Goal: Task Accomplishment & Management: Use online tool/utility

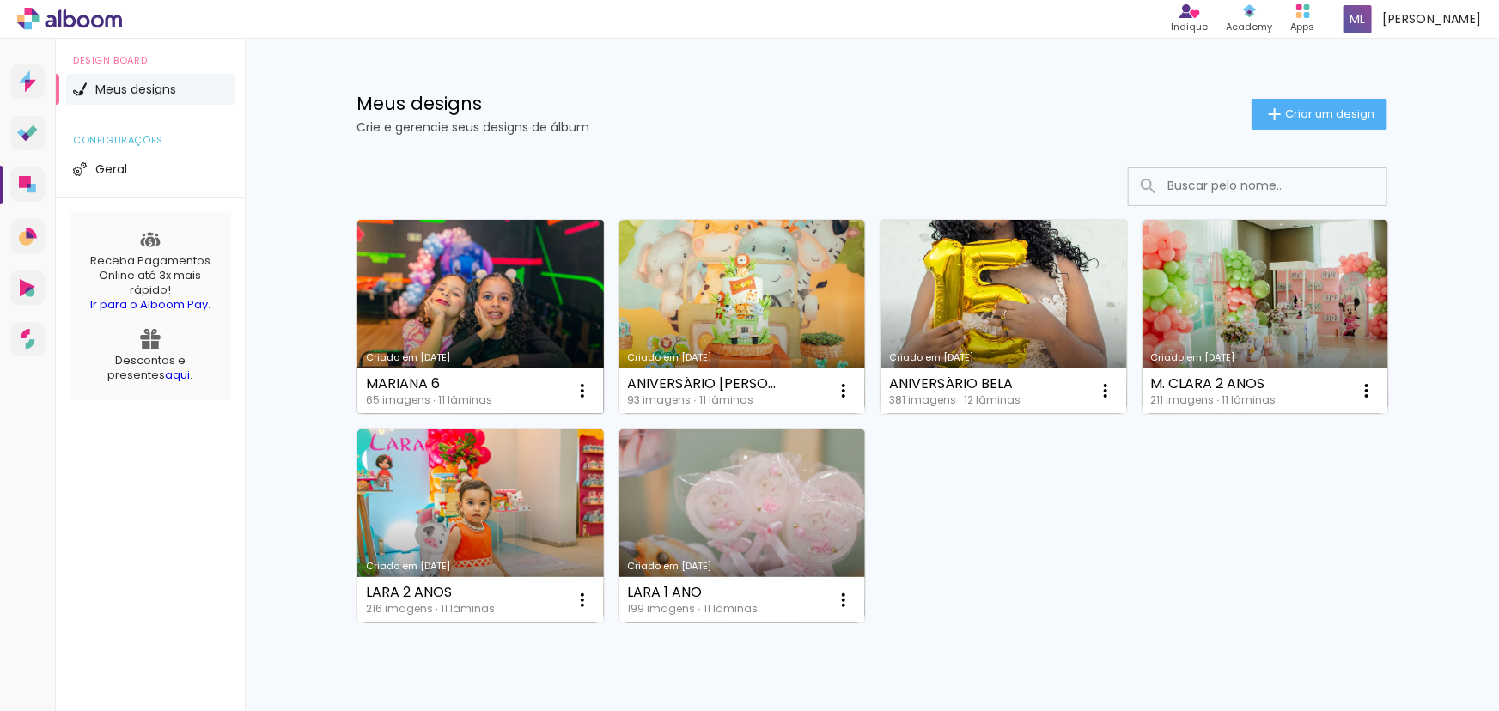
click at [491, 282] on link "Criado em [DATE]" at bounding box center [480, 317] width 246 height 194
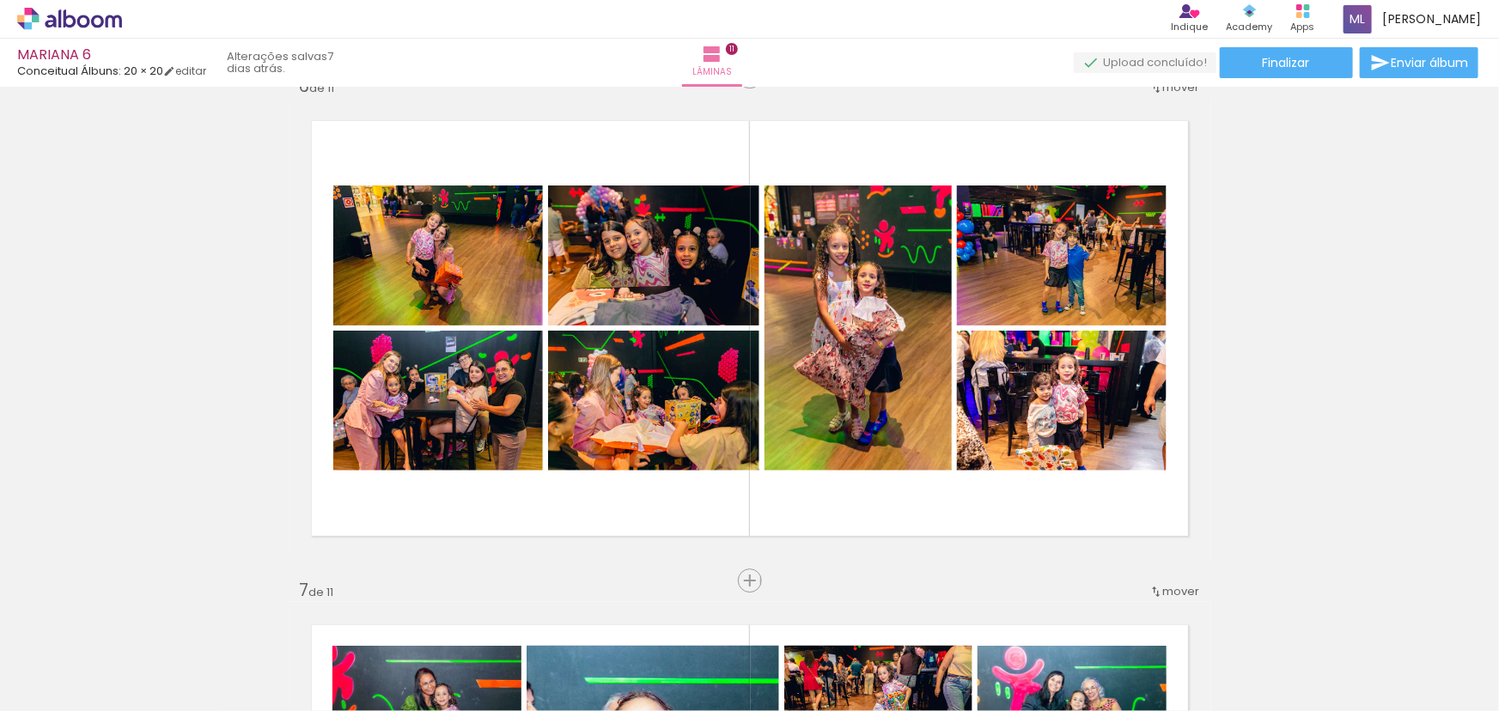
scroll to position [2654, 0]
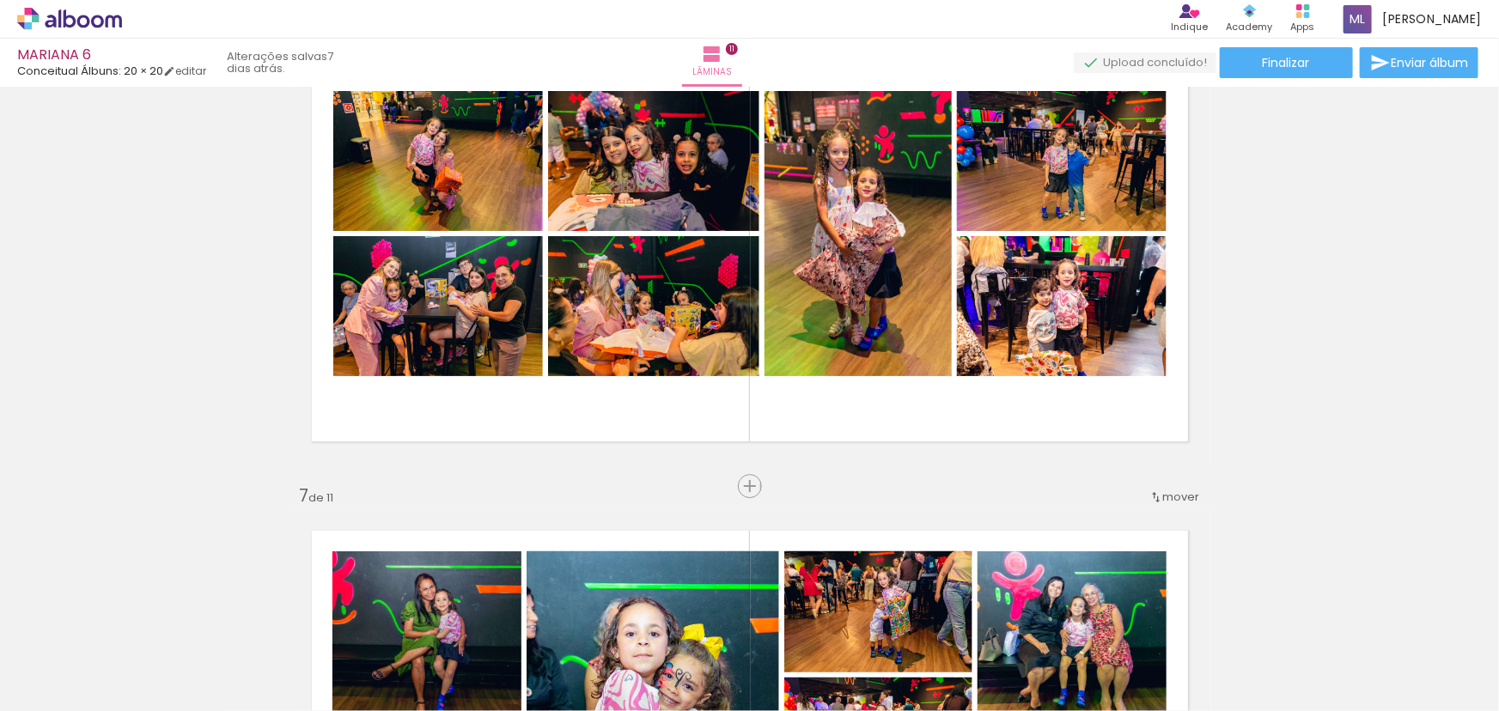
click at [0, 0] on span "Adicionar Fotos" at bounding box center [0, 0] width 0 height 0
click at [0, 0] on input "file" at bounding box center [0, 0] width 0 height 0
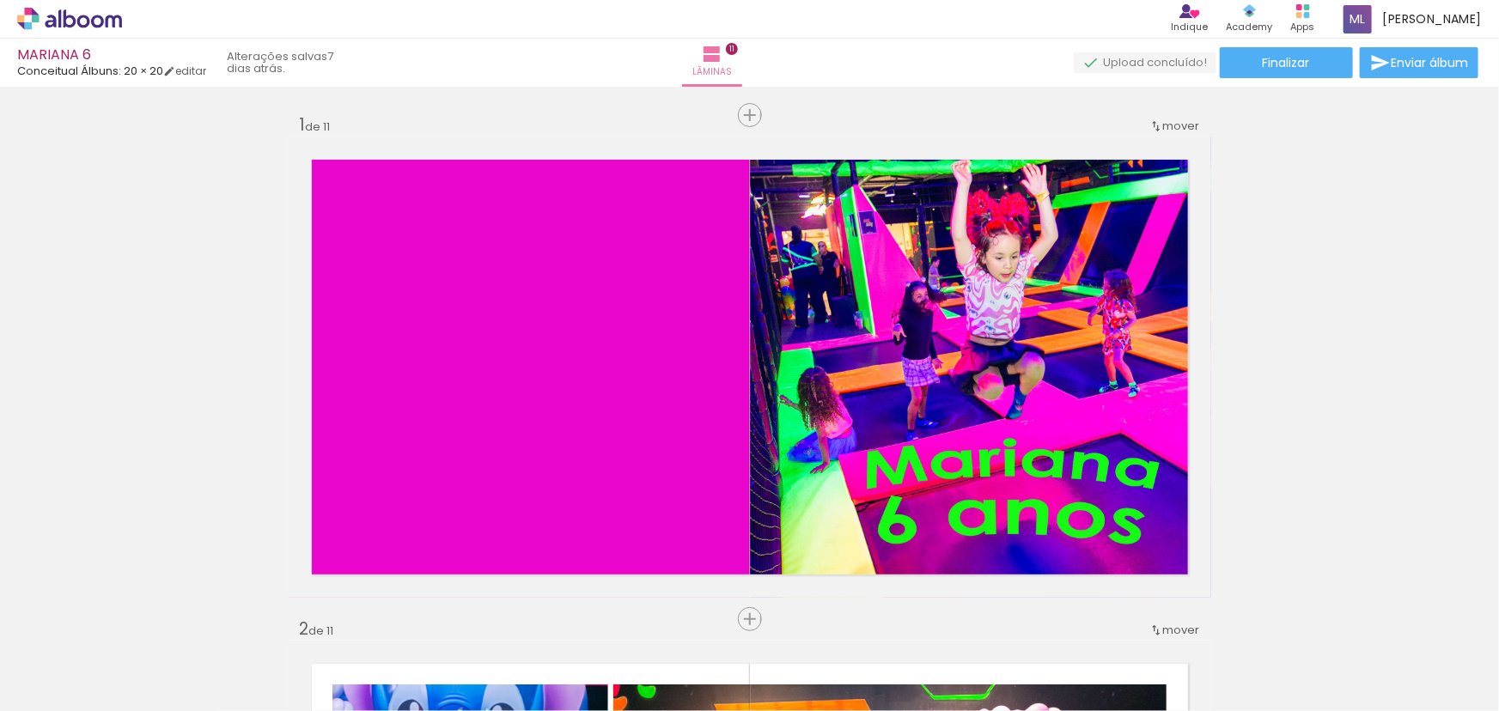
scroll to position [2654, 0]
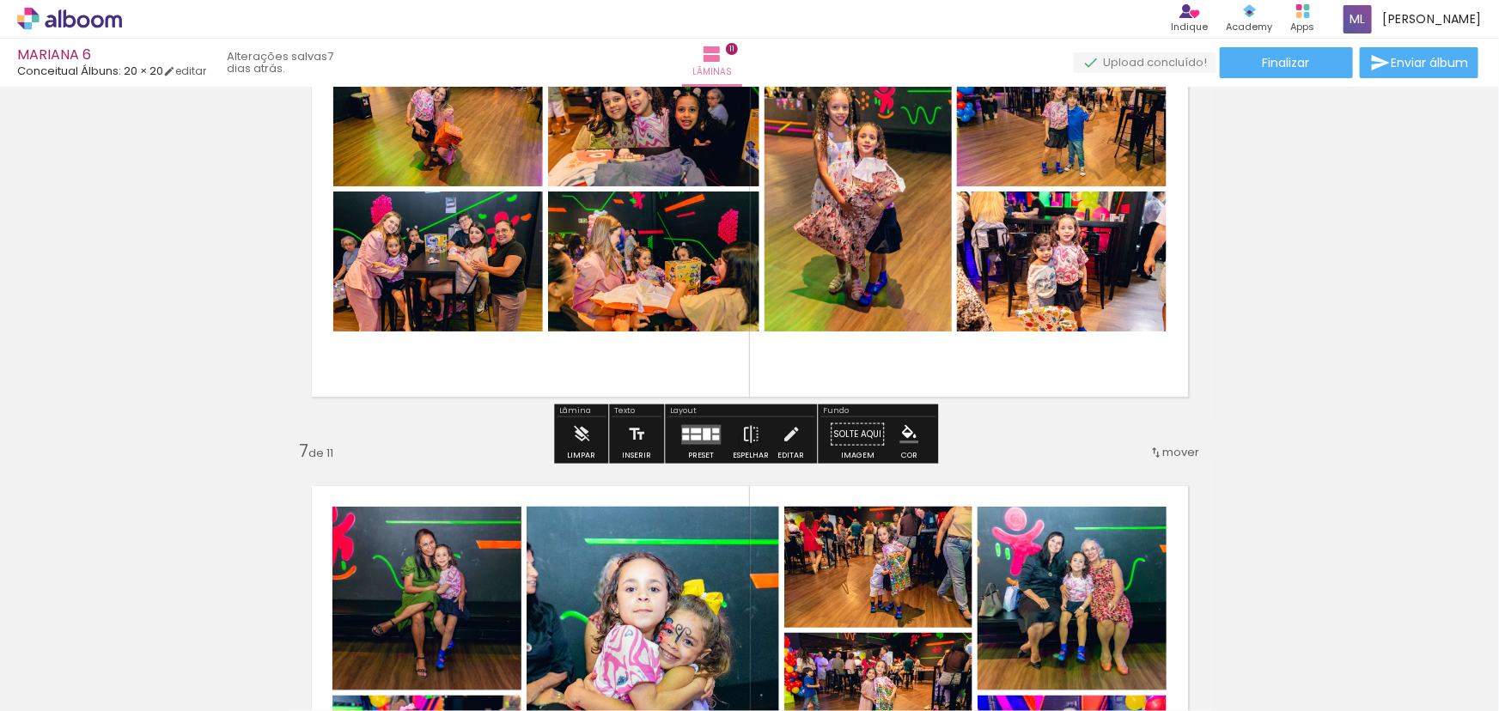
scroll to position [2732, 0]
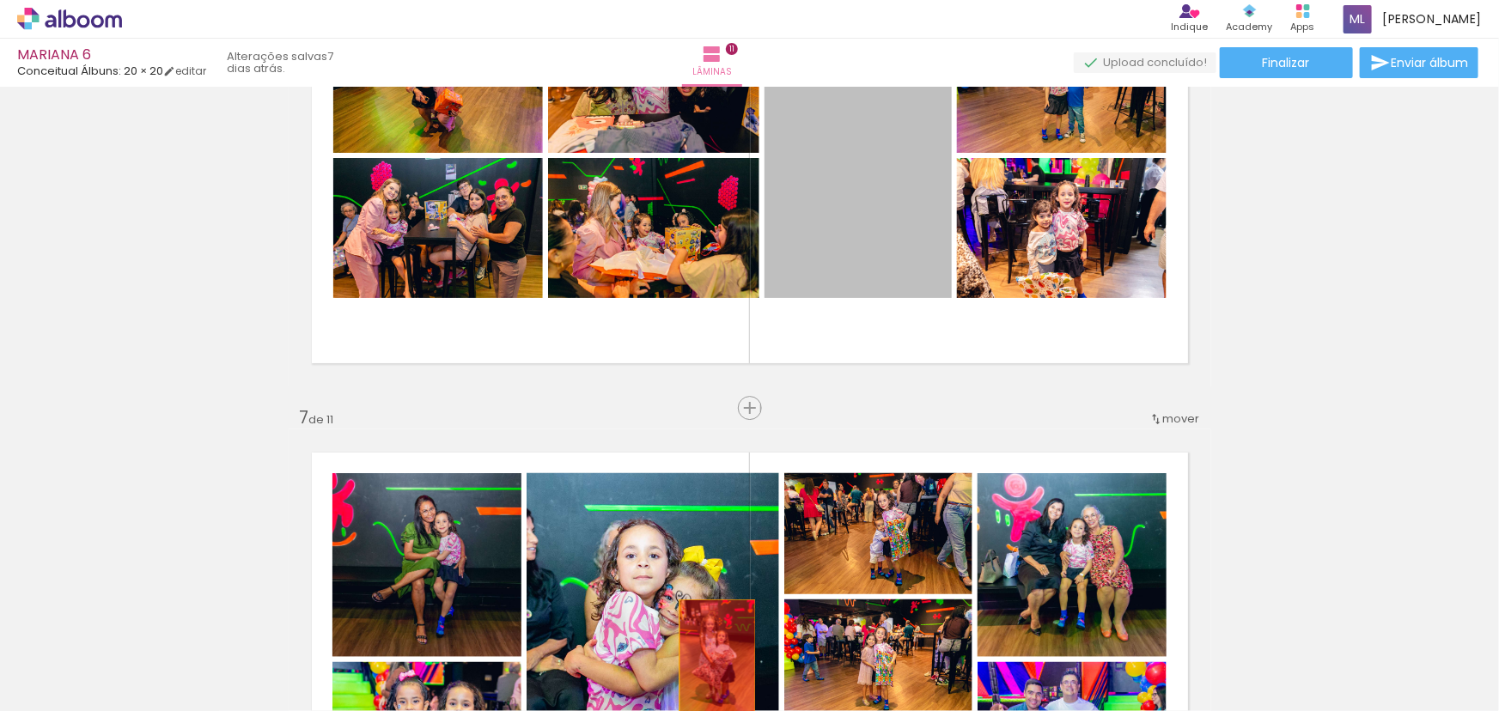
drag, startPoint x: 837, startPoint y: 210, endPoint x: 711, endPoint y: 656, distance: 463.3
click at [711, 656] on quentale-workspace at bounding box center [749, 355] width 1499 height 711
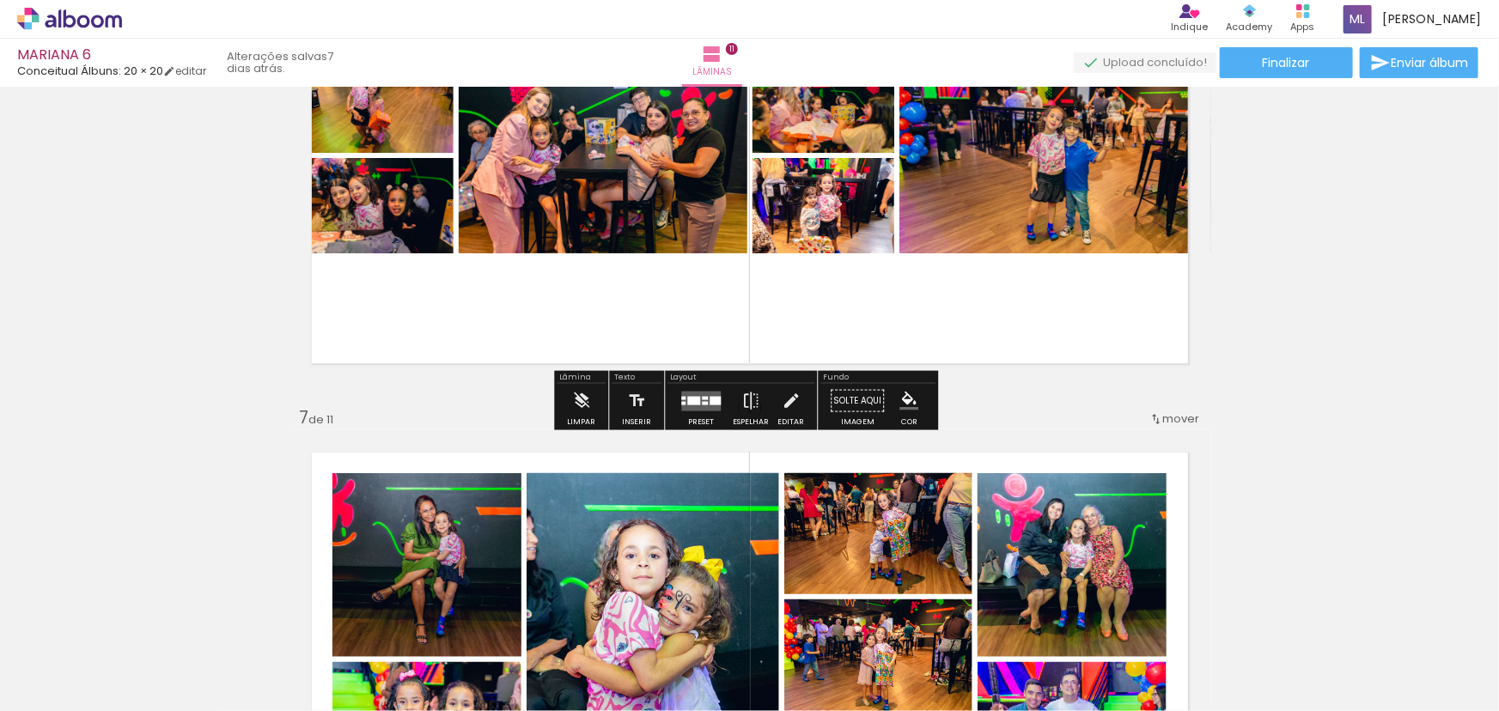
scroll to position [2966, 0]
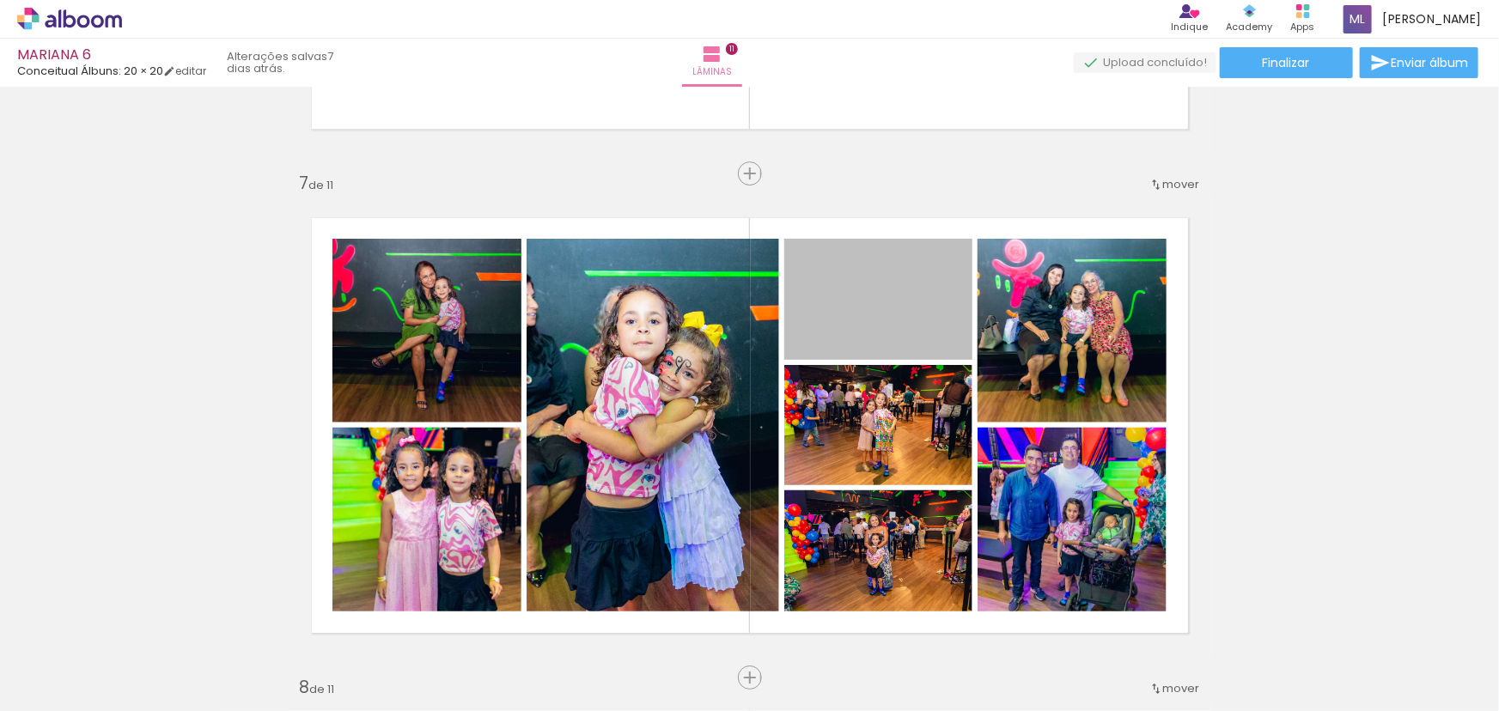
drag, startPoint x: 896, startPoint y: 329, endPoint x: 887, endPoint y: 61, distance: 268.1
click at [0, 0] on div "MARIANA 6 Conceitual Álbuns: 20 × 20 editar 7 dias atrás. Lâminas 11 Finalizar …" at bounding box center [0, 0] width 0 height 0
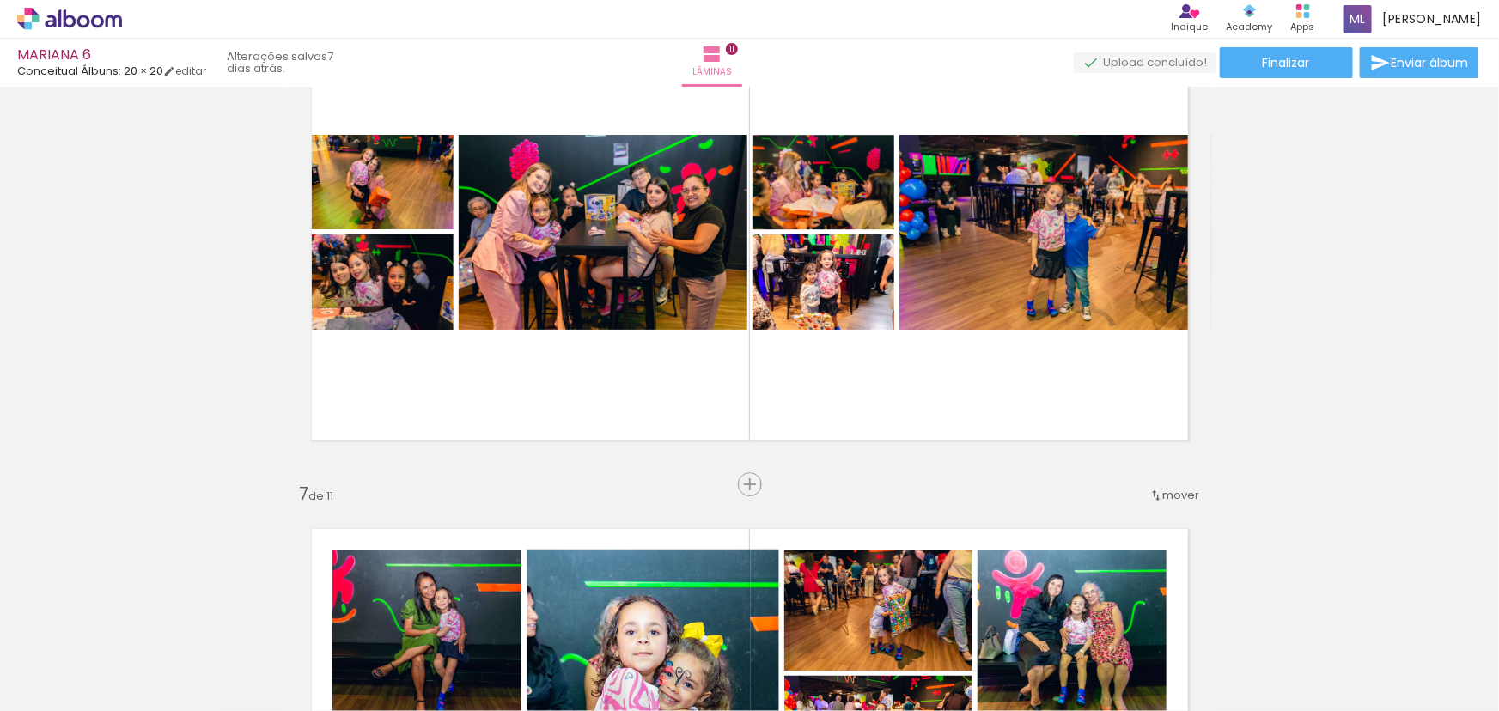
scroll to position [2654, 0]
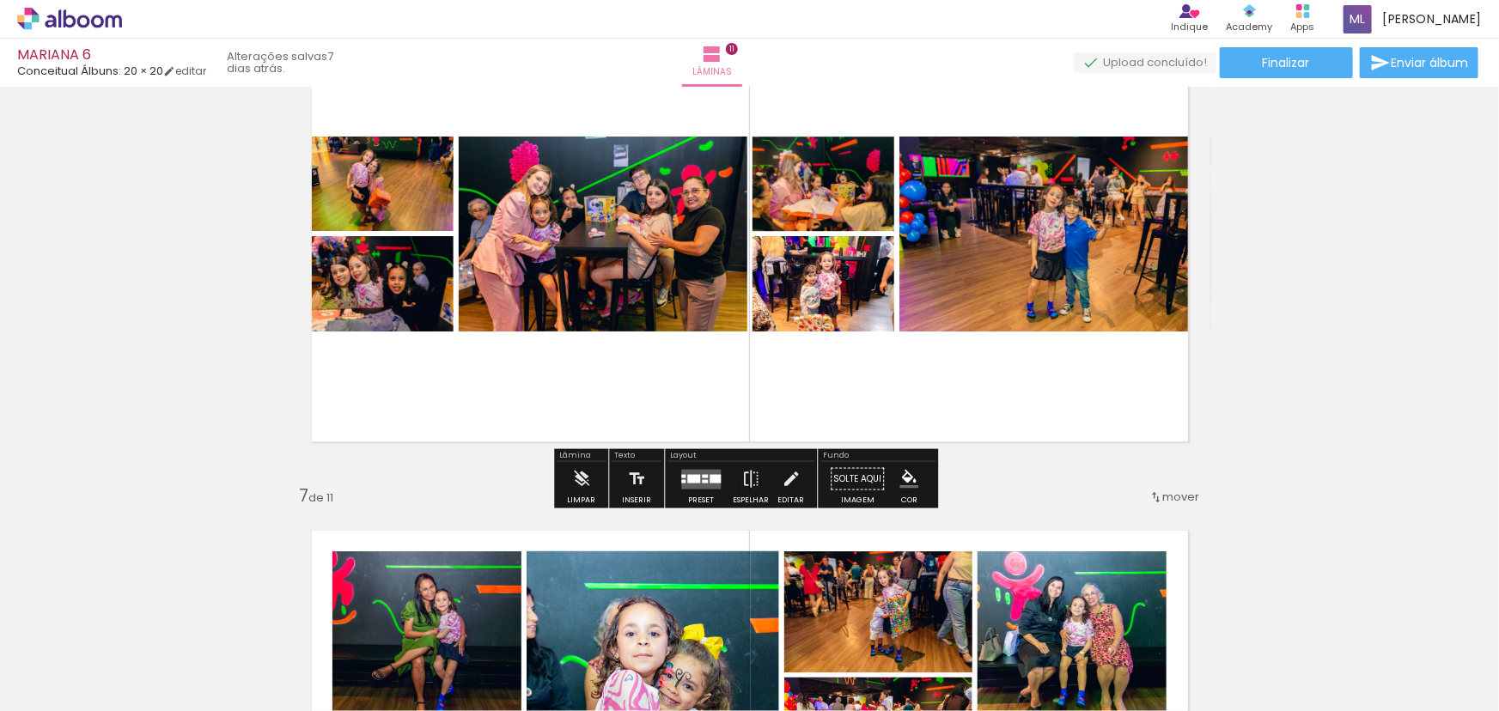
click at [702, 479] on div at bounding box center [705, 480] width 6 height 3
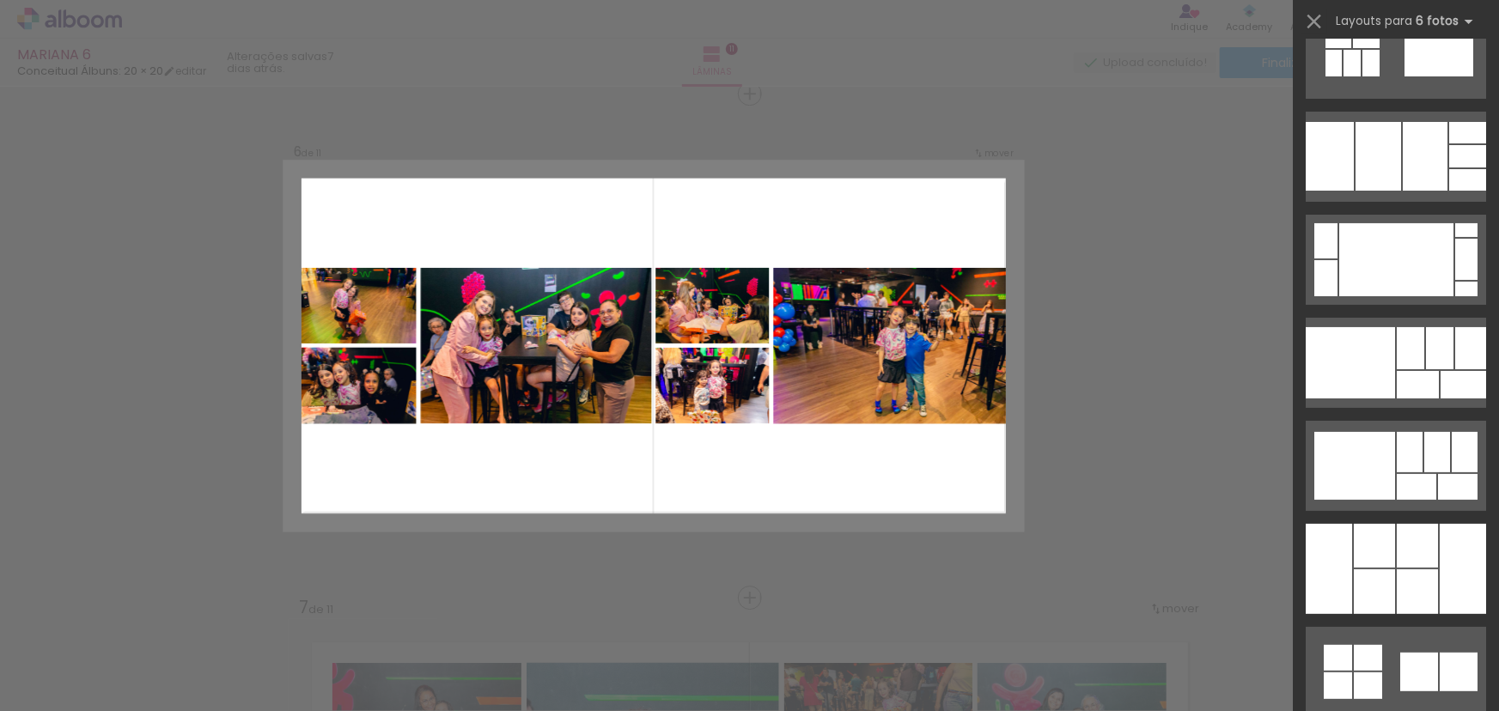
scroll to position [32957, 0]
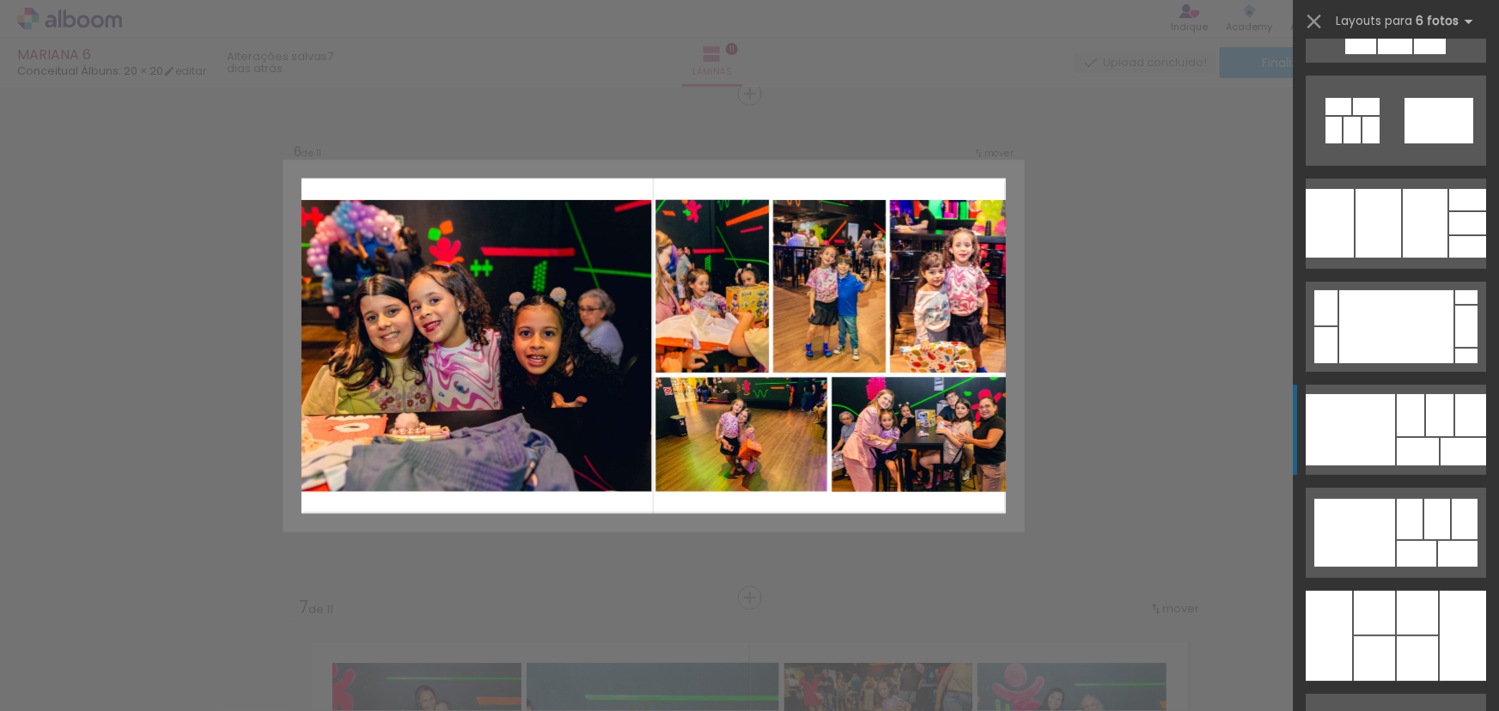
click at [1377, 422] on div at bounding box center [1349, 429] width 89 height 71
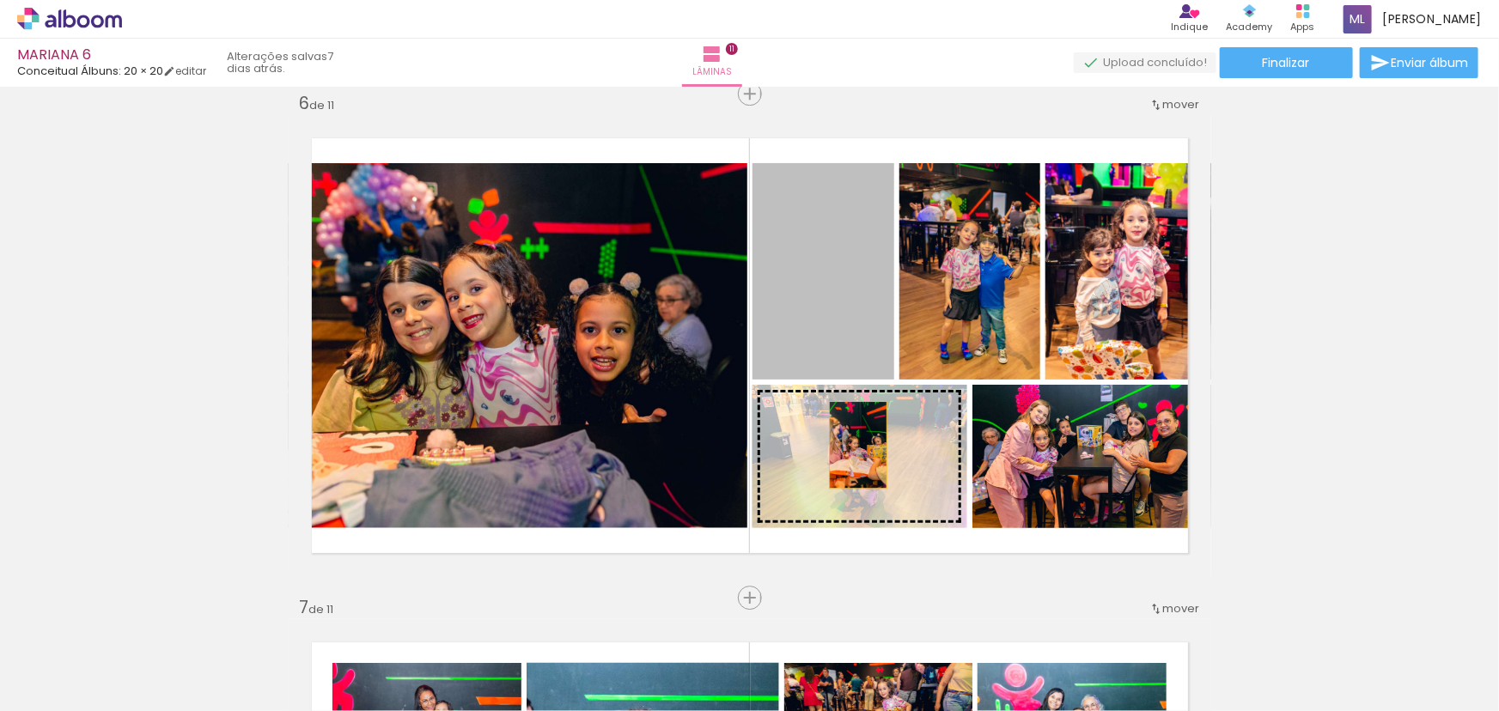
drag, startPoint x: 844, startPoint y: 309, endPoint x: 852, endPoint y: 447, distance: 137.6
click at [0, 0] on slot at bounding box center [0, 0] width 0 height 0
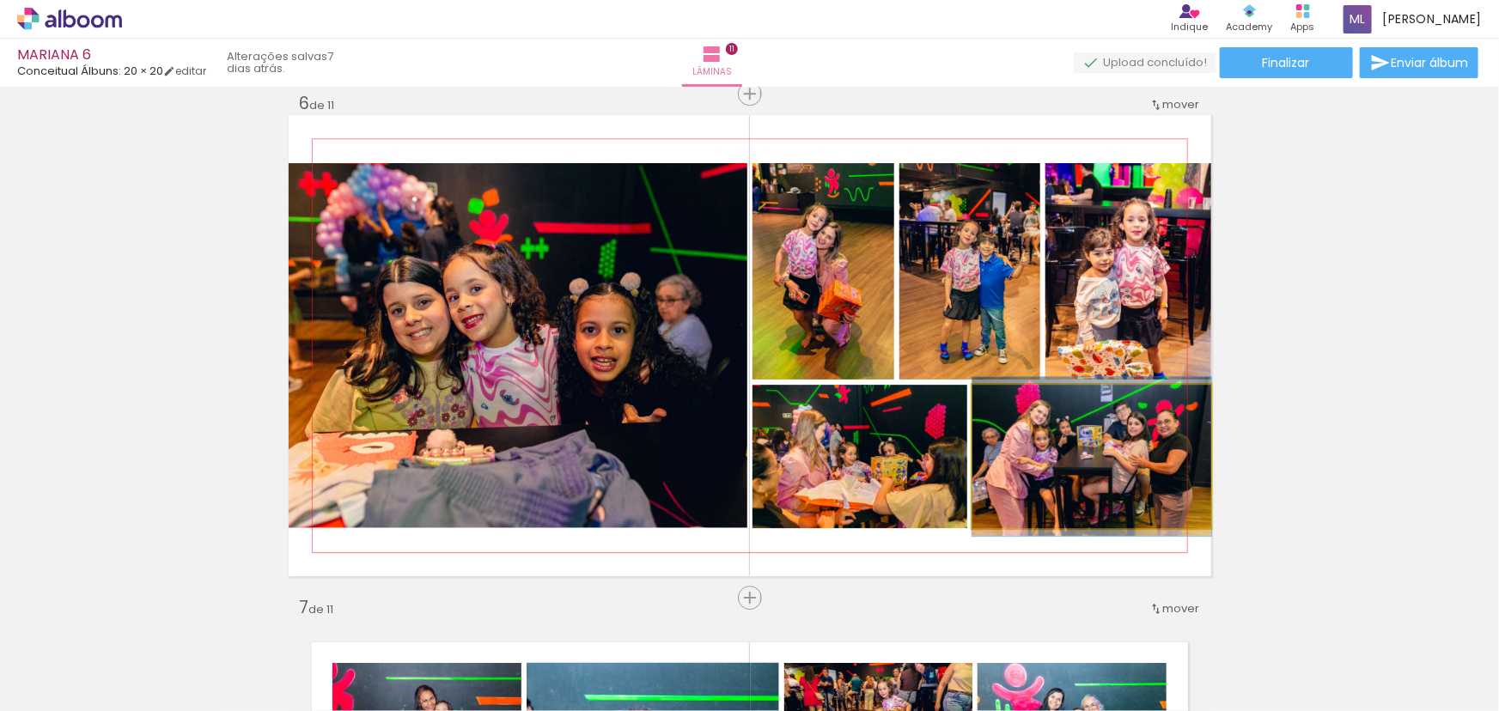
drag, startPoint x: 1102, startPoint y: 459, endPoint x: 1080, endPoint y: 459, distance: 21.5
click at [1151, 438] on quentale-photo at bounding box center [1091, 456] width 239 height 143
click at [1111, 482] on quentale-photo at bounding box center [1091, 456] width 239 height 143
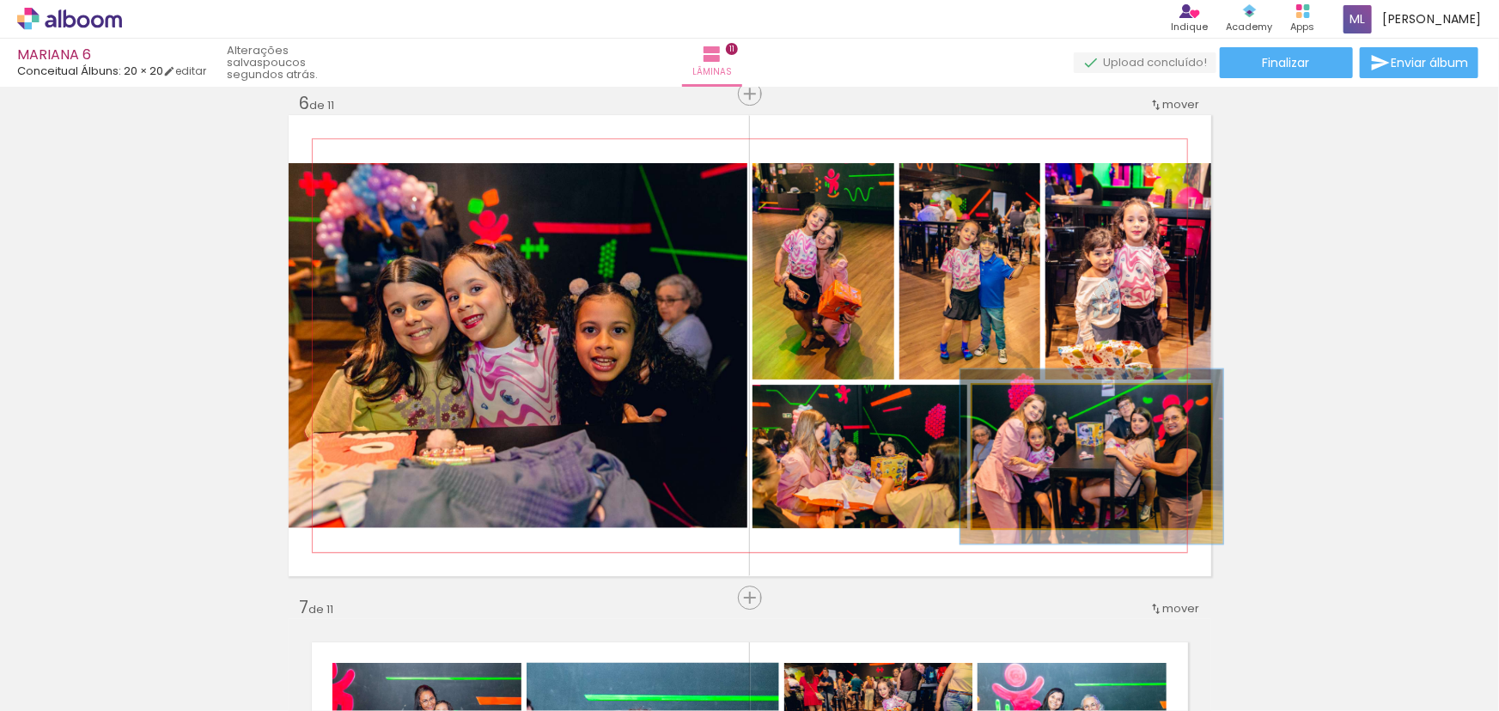
click at [1017, 402] on div at bounding box center [1017, 402] width 15 height 15
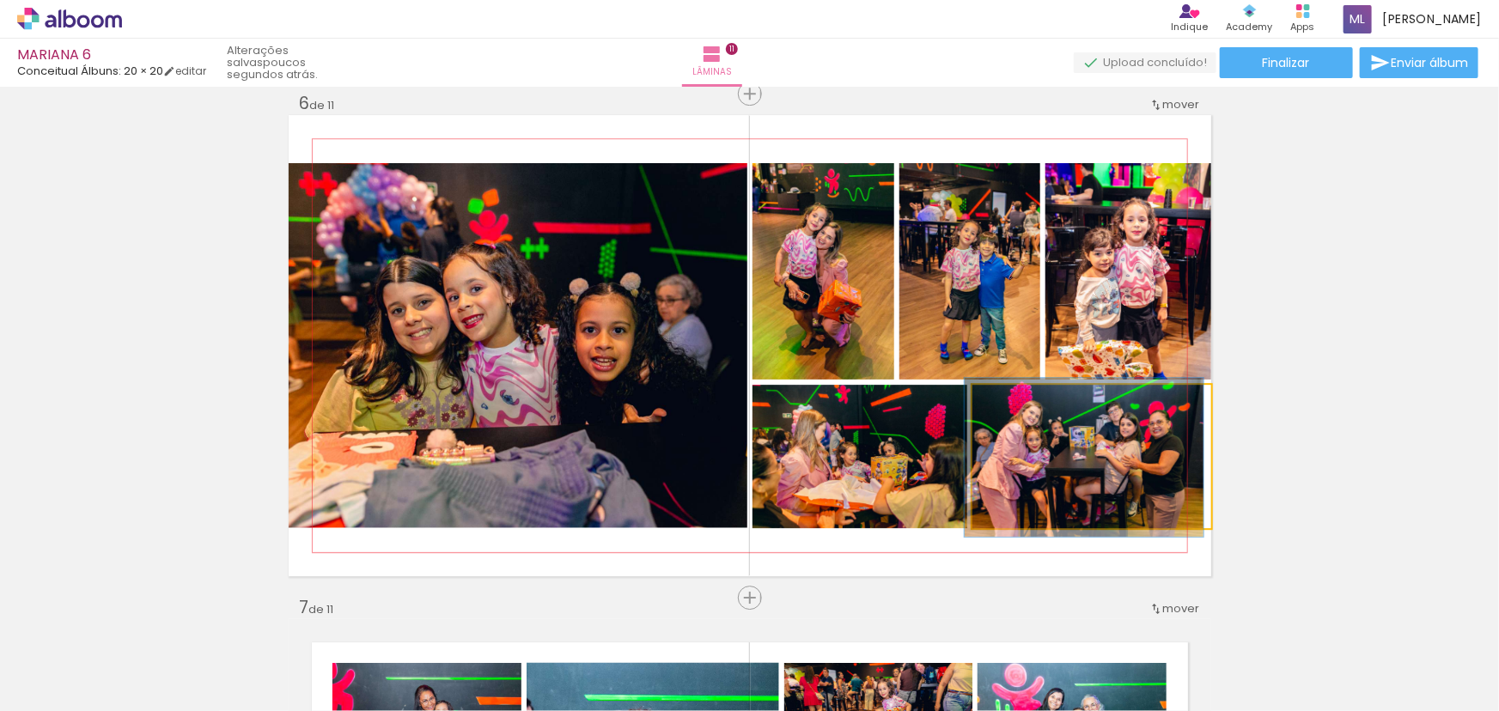
drag, startPoint x: 1012, startPoint y: 407, endPoint x: 1003, endPoint y: 405, distance: 8.8
click at [1004, 405] on div at bounding box center [1011, 402] width 15 height 15
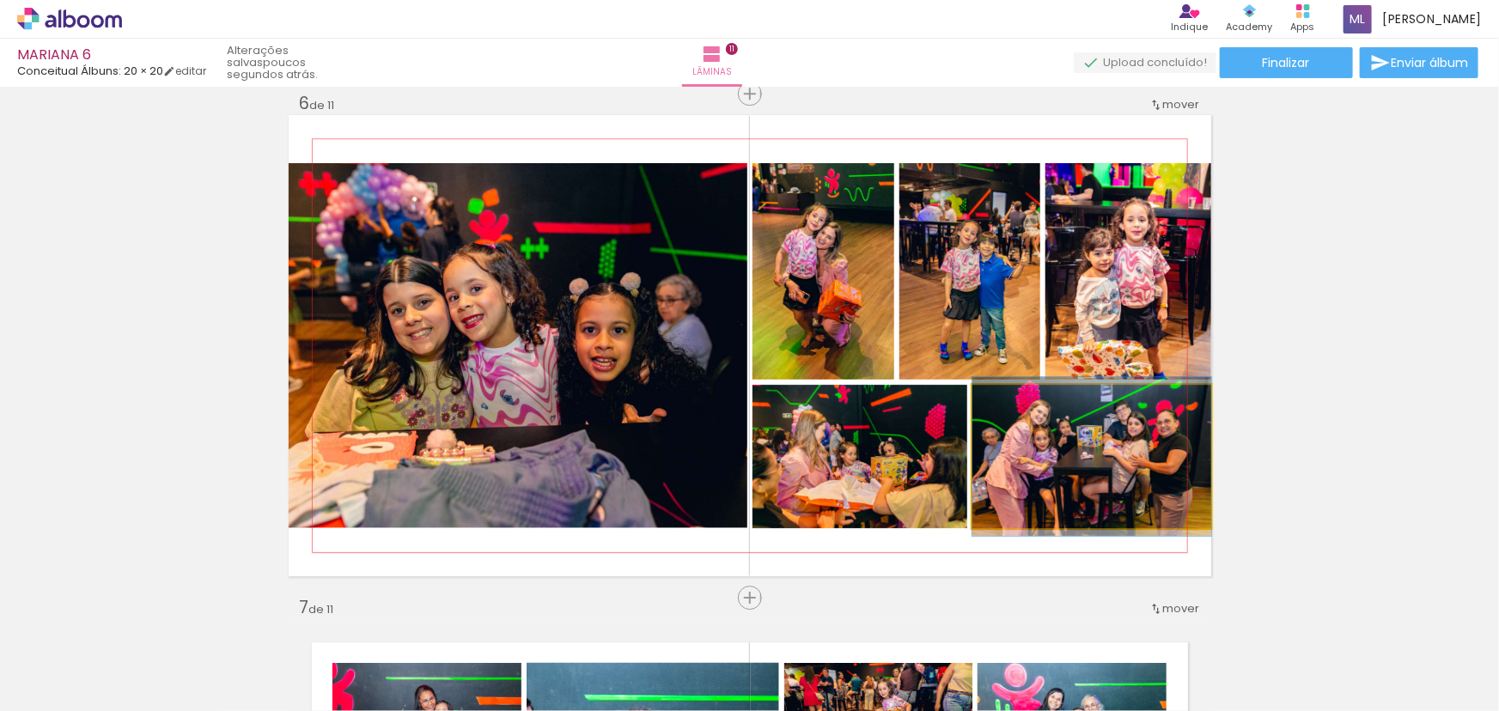
drag, startPoint x: 1080, startPoint y: 455, endPoint x: 1036, endPoint y: 454, distance: 43.8
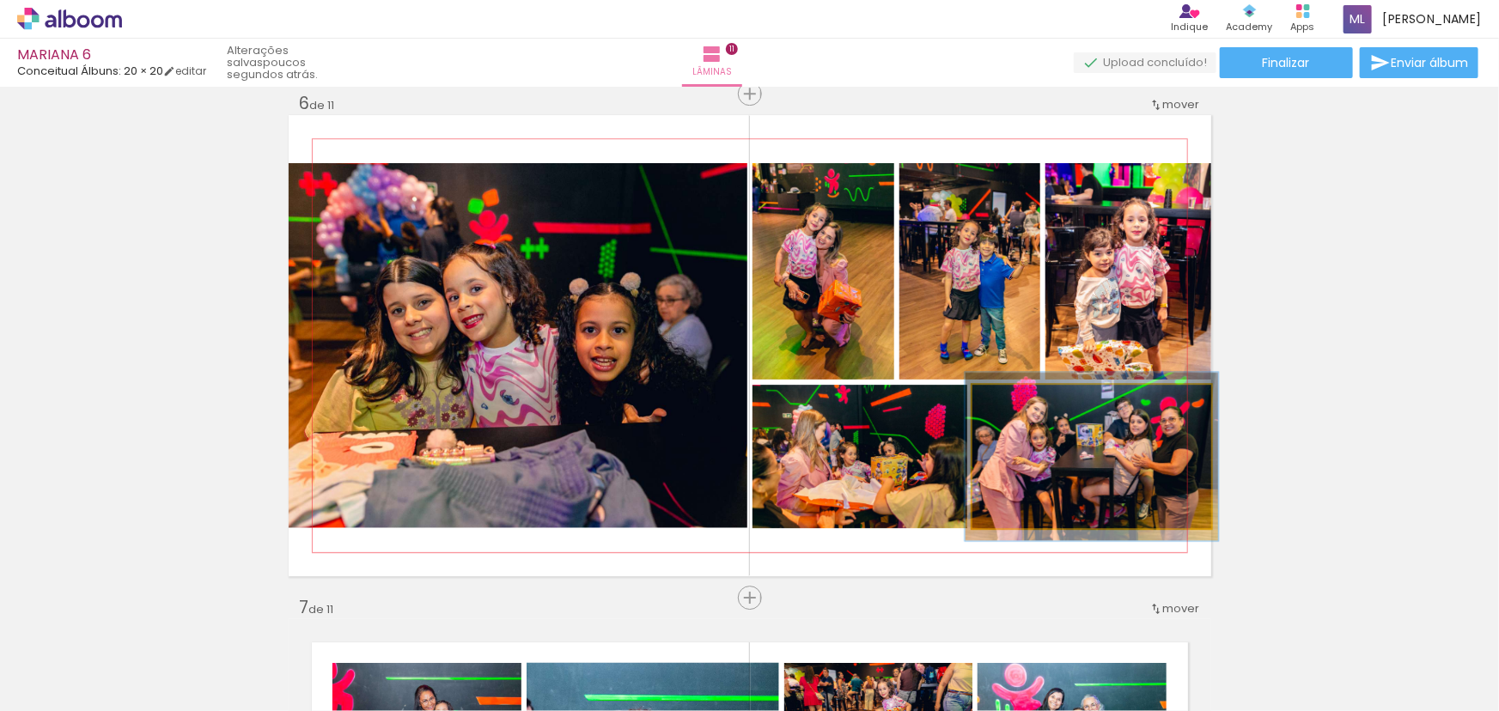
click at [1008, 407] on div at bounding box center [1015, 402] width 15 height 15
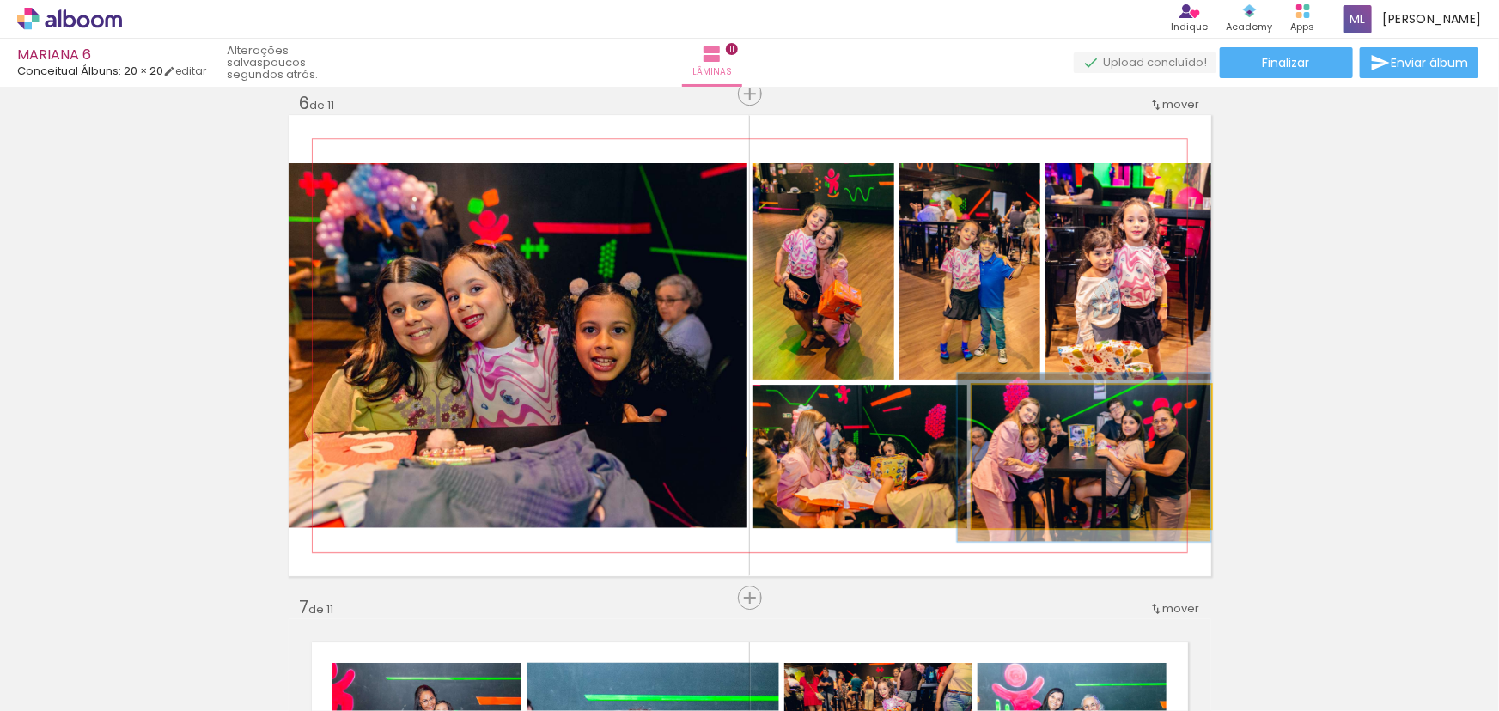
drag, startPoint x: 1074, startPoint y: 446, endPoint x: 1054, endPoint y: 447, distance: 19.8
click at [1008, 405] on div at bounding box center [1015, 402] width 15 height 15
drag, startPoint x: 1112, startPoint y: 472, endPoint x: 1079, endPoint y: 470, distance: 33.5
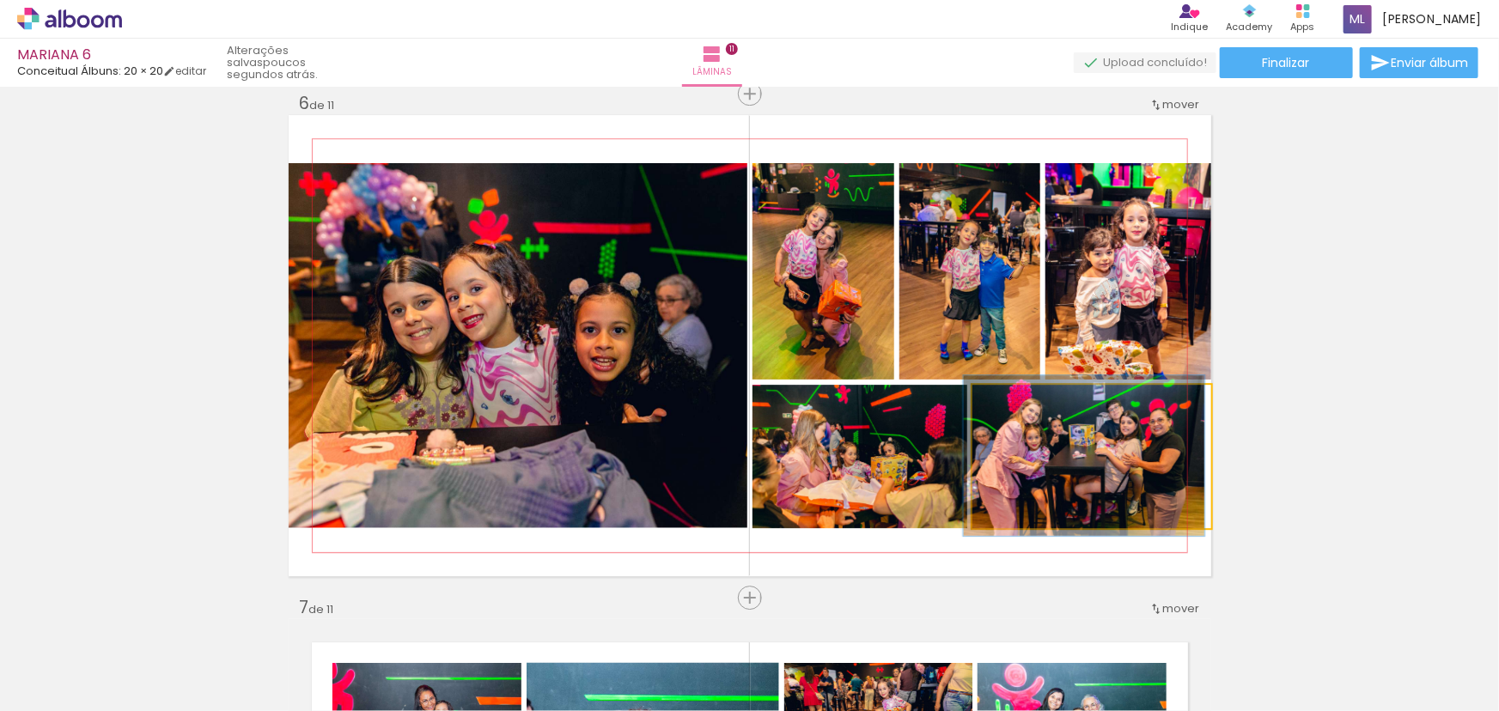
click at [1008, 405] on div at bounding box center [1012, 402] width 15 height 15
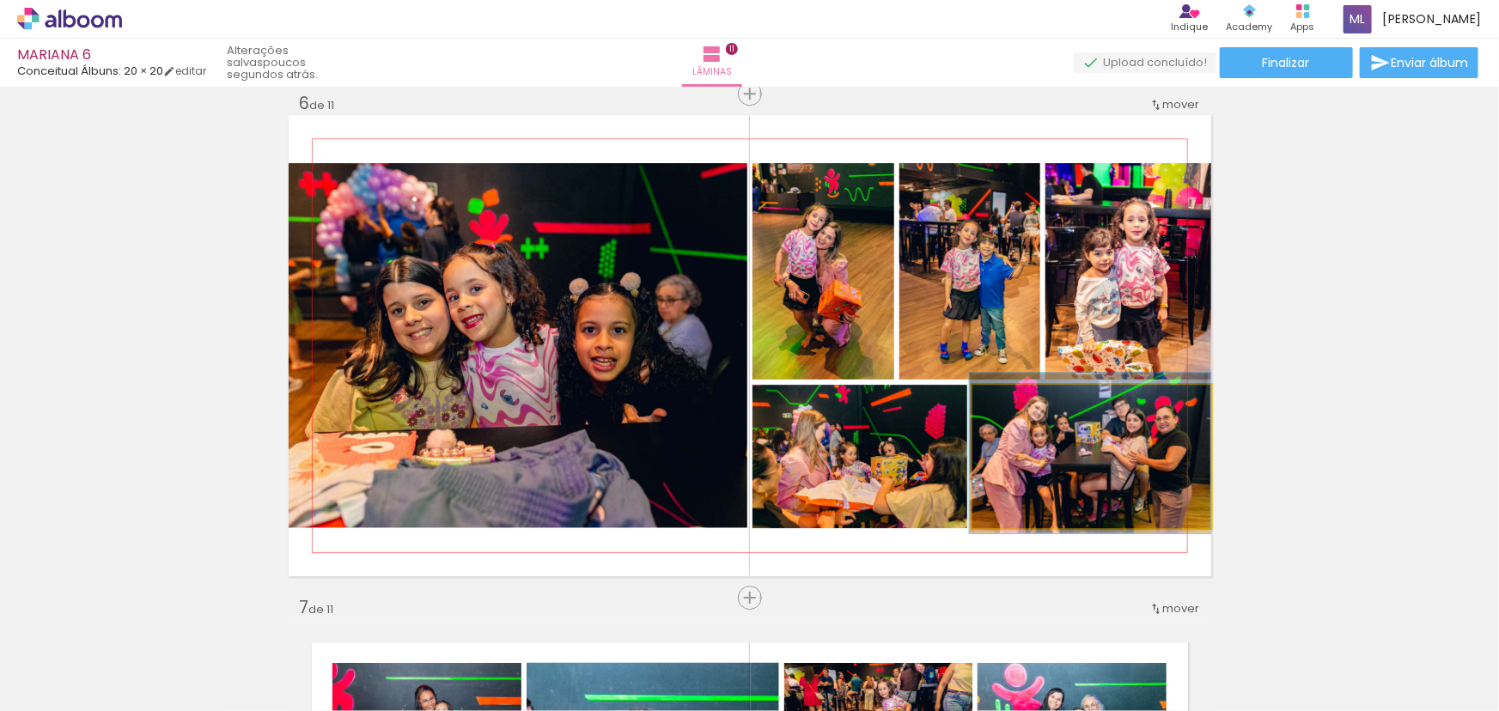
drag, startPoint x: 1091, startPoint y: 498, endPoint x: 1036, endPoint y: 495, distance: 55.1
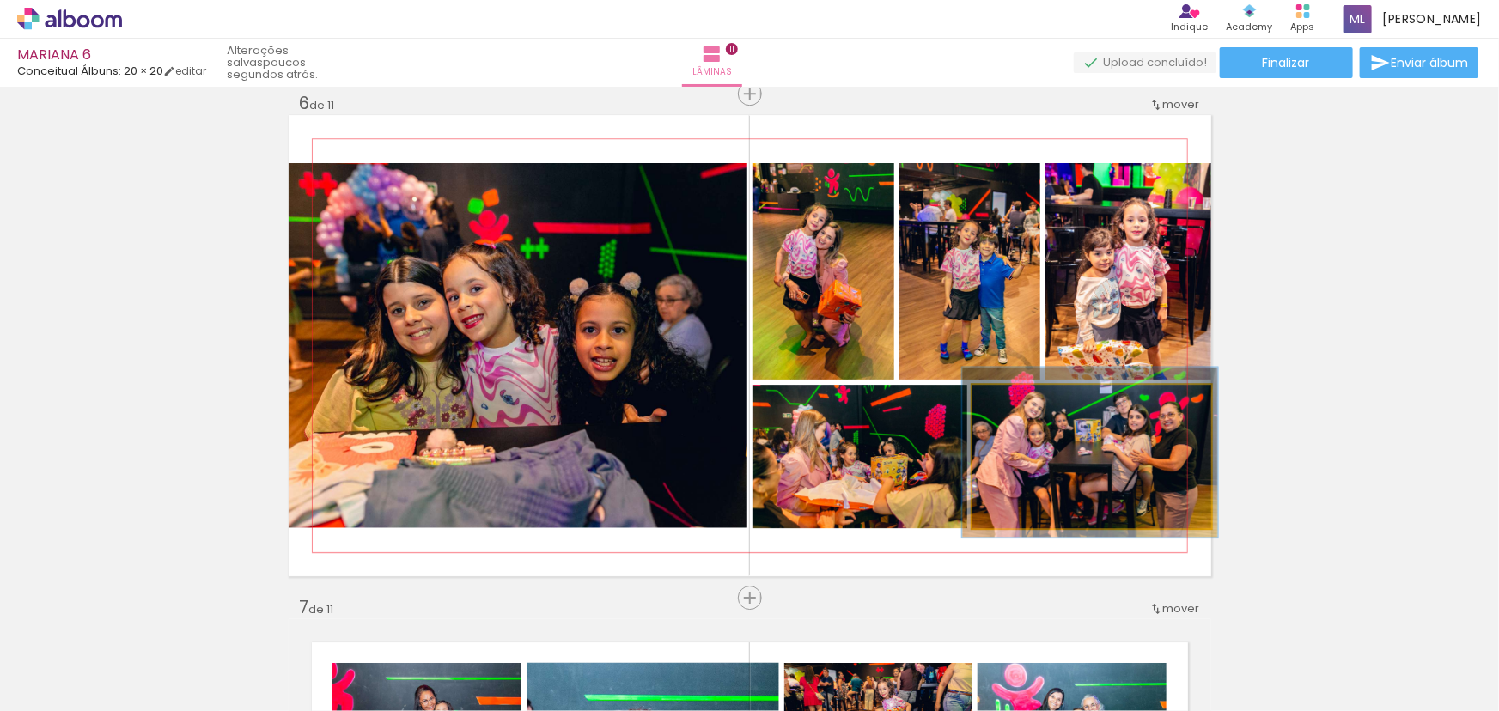
type paper-slider "107"
click at [1018, 409] on div at bounding box center [1016, 402] width 27 height 27
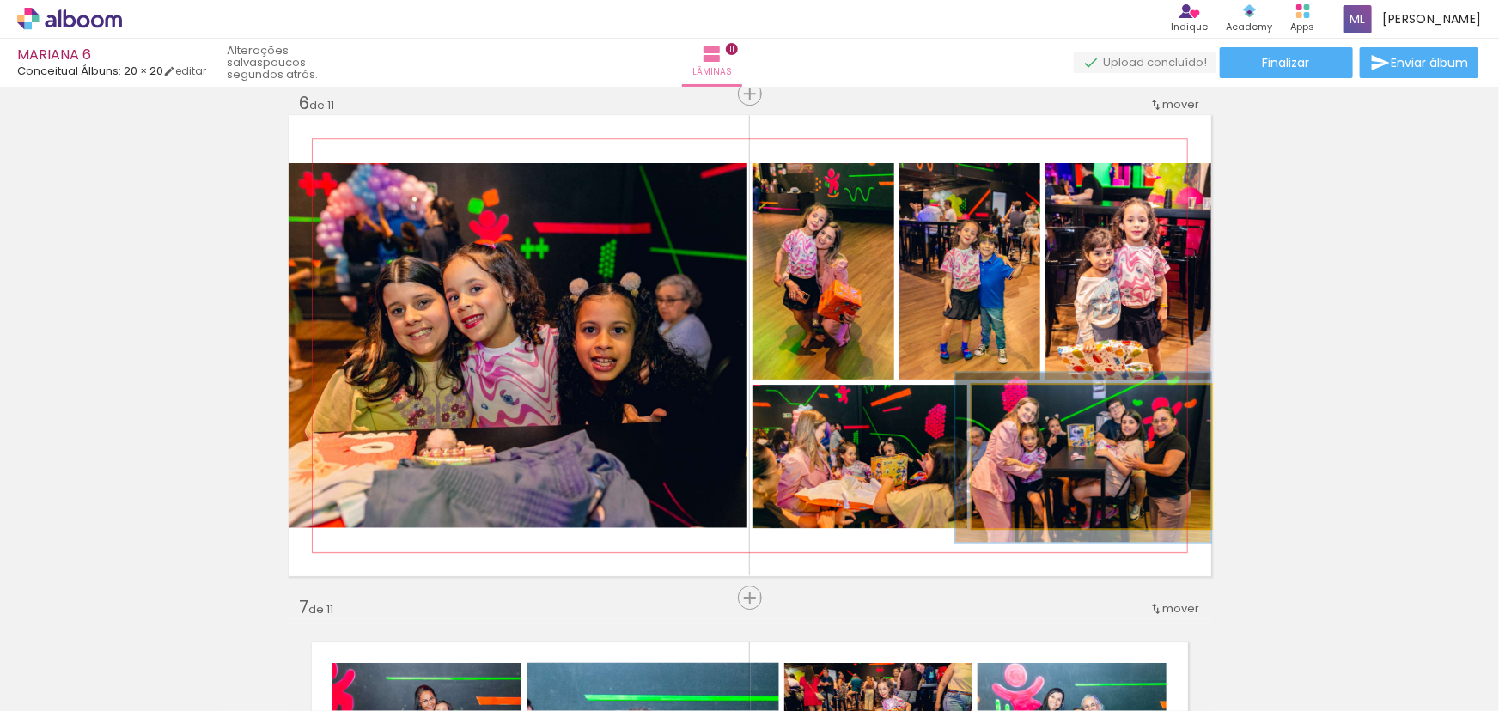
drag, startPoint x: 1097, startPoint y: 467, endPoint x: 1052, endPoint y: 472, distance: 45.0
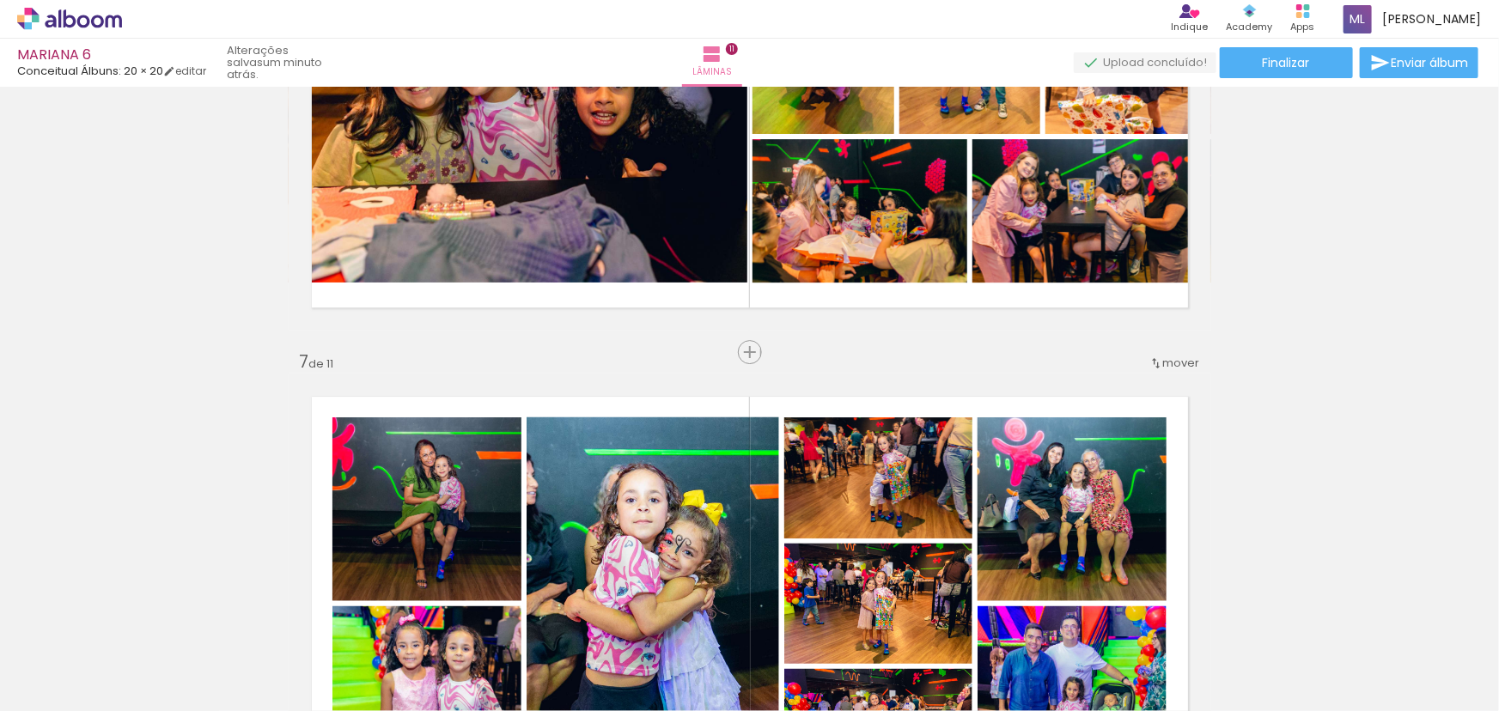
scroll to position [2698, 0]
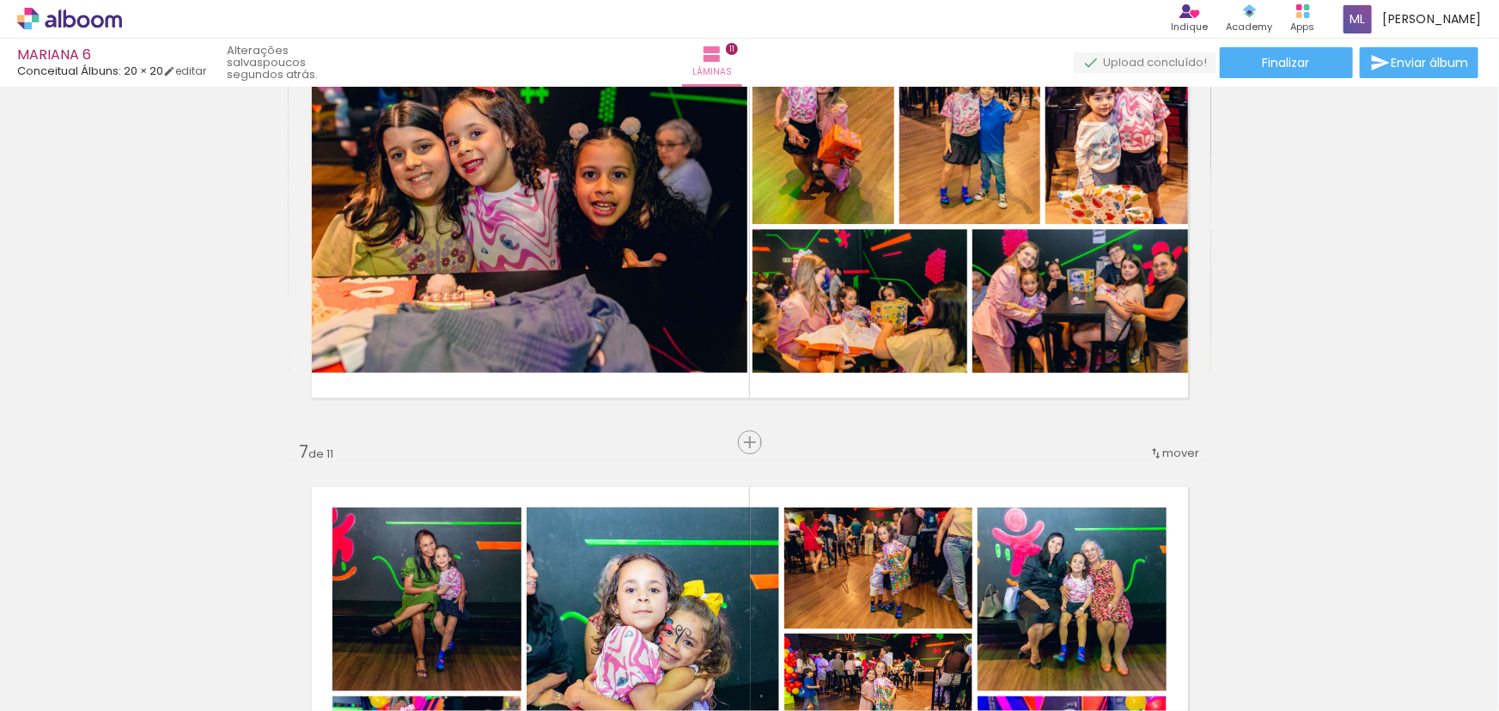
scroll to position [2542, 0]
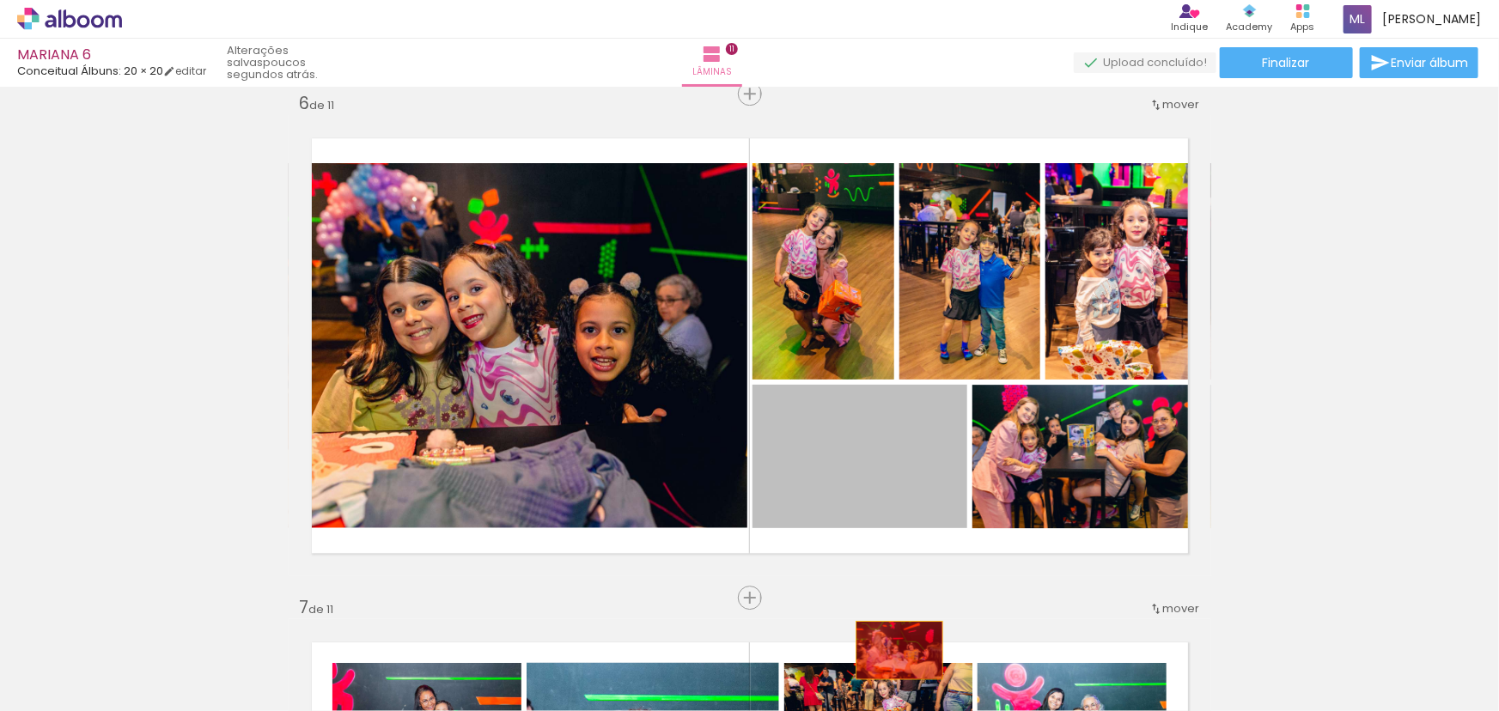
drag, startPoint x: 899, startPoint y: 464, endPoint x: 893, endPoint y: 650, distance: 186.5
click at [893, 650] on quentale-workspace at bounding box center [749, 355] width 1499 height 711
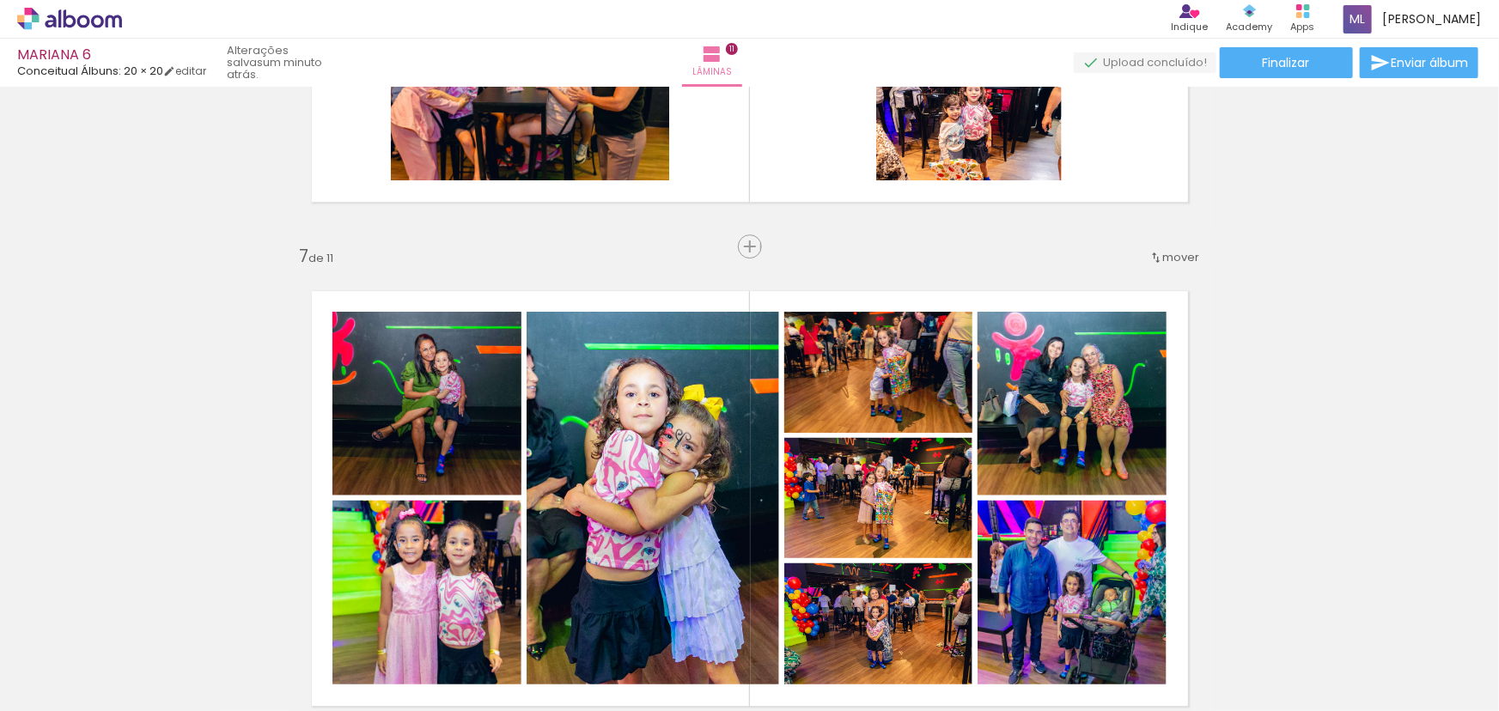
scroll to position [2932, 0]
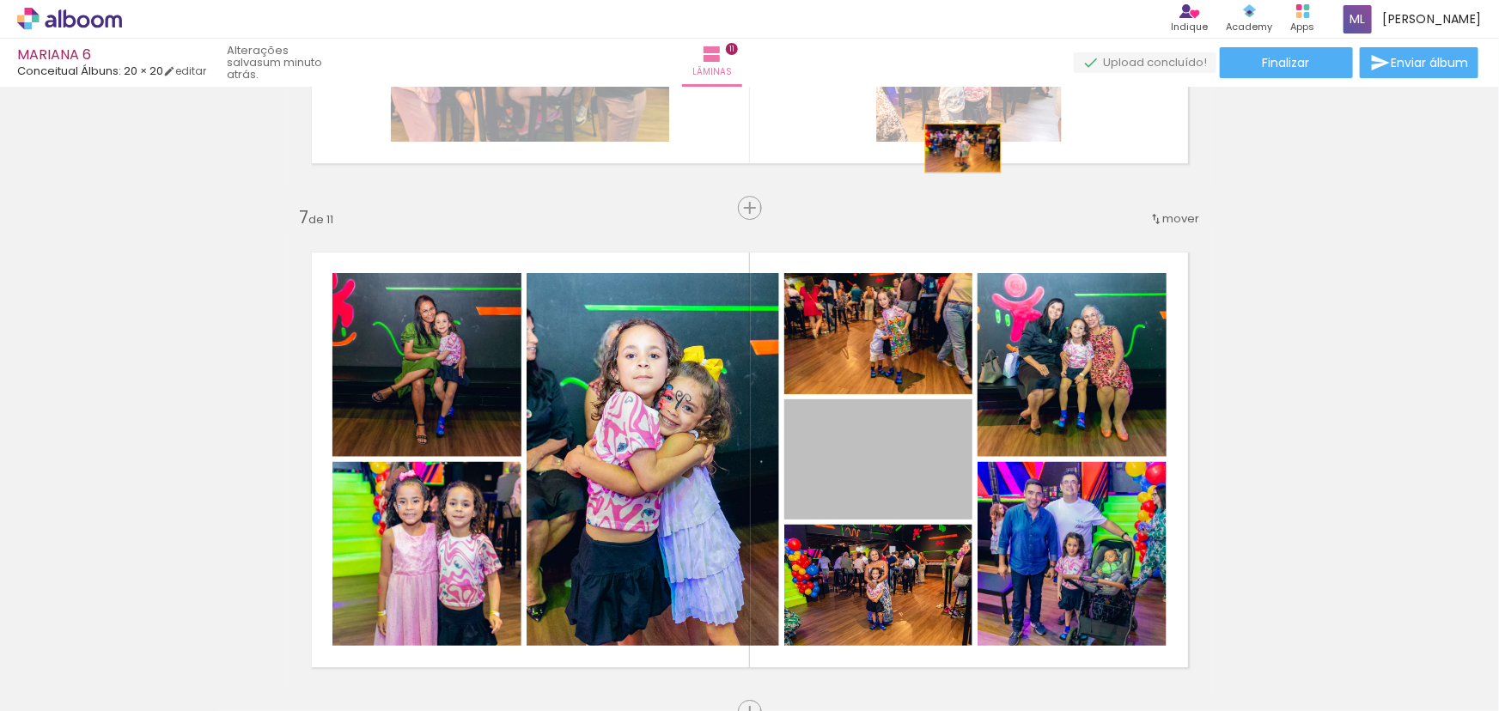
drag, startPoint x: 910, startPoint y: 472, endPoint x: 960, endPoint y: 137, distance: 338.6
click at [960, 137] on div "Inserir lâmina 1 de 11 Inserir lâmina 2 de 11 Inserir lâmina 3 de 11 Inserir lâ…" at bounding box center [749, 186] width 1499 height 6051
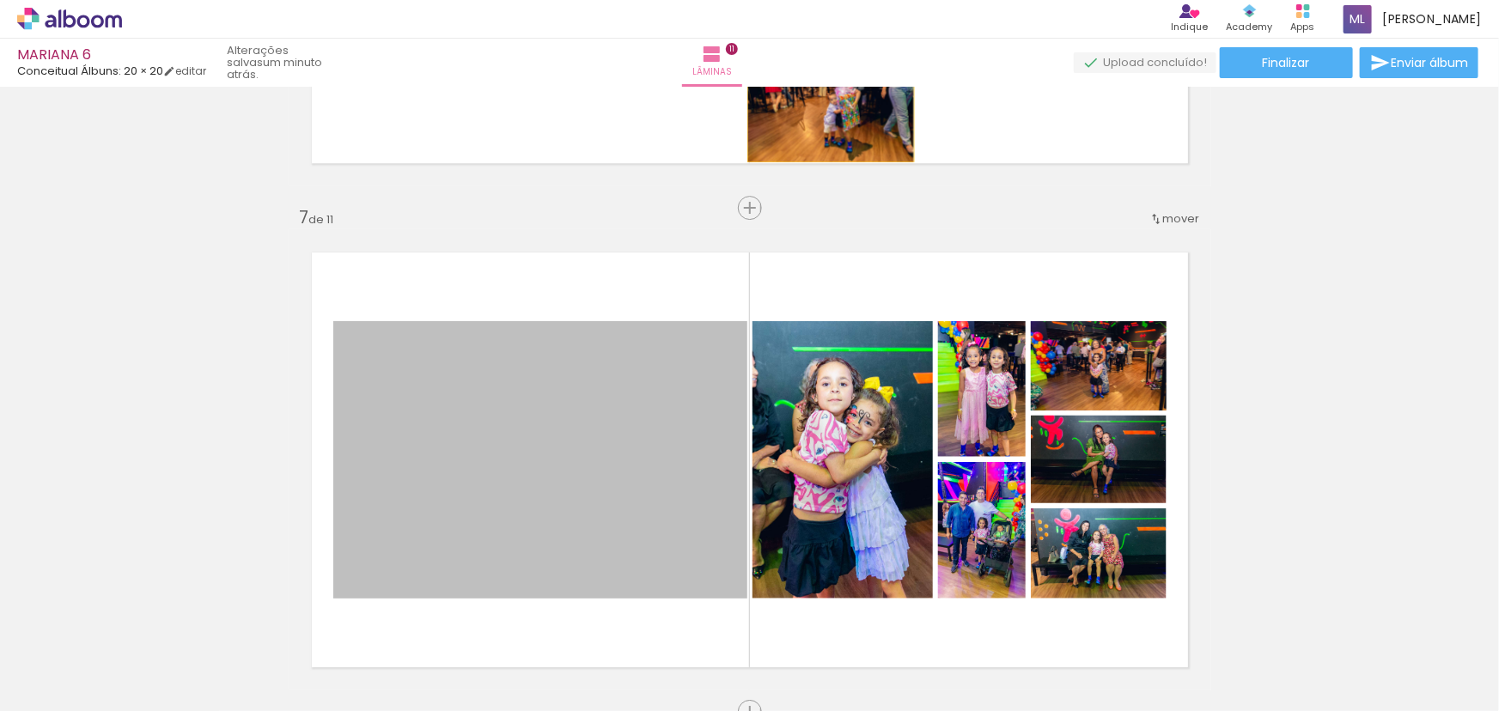
drag, startPoint x: 570, startPoint y: 493, endPoint x: 825, endPoint y: 106, distance: 463.3
click at [825, 106] on div "Inserir lâmina 1 de 11 Inserir lâmina 2 de 11 Inserir lâmina 3 de 11 Inserir lâ…" at bounding box center [749, 186] width 1499 height 6051
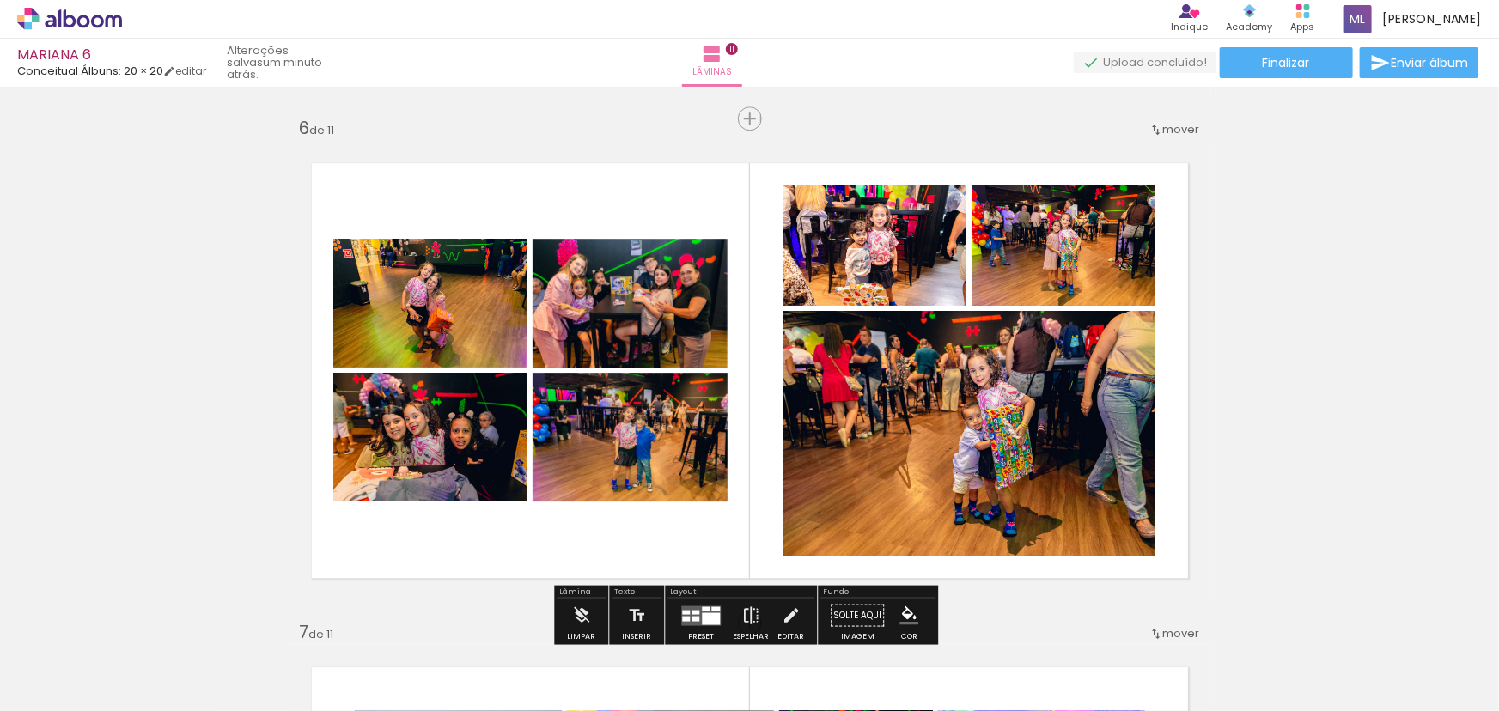
scroll to position [2542, 0]
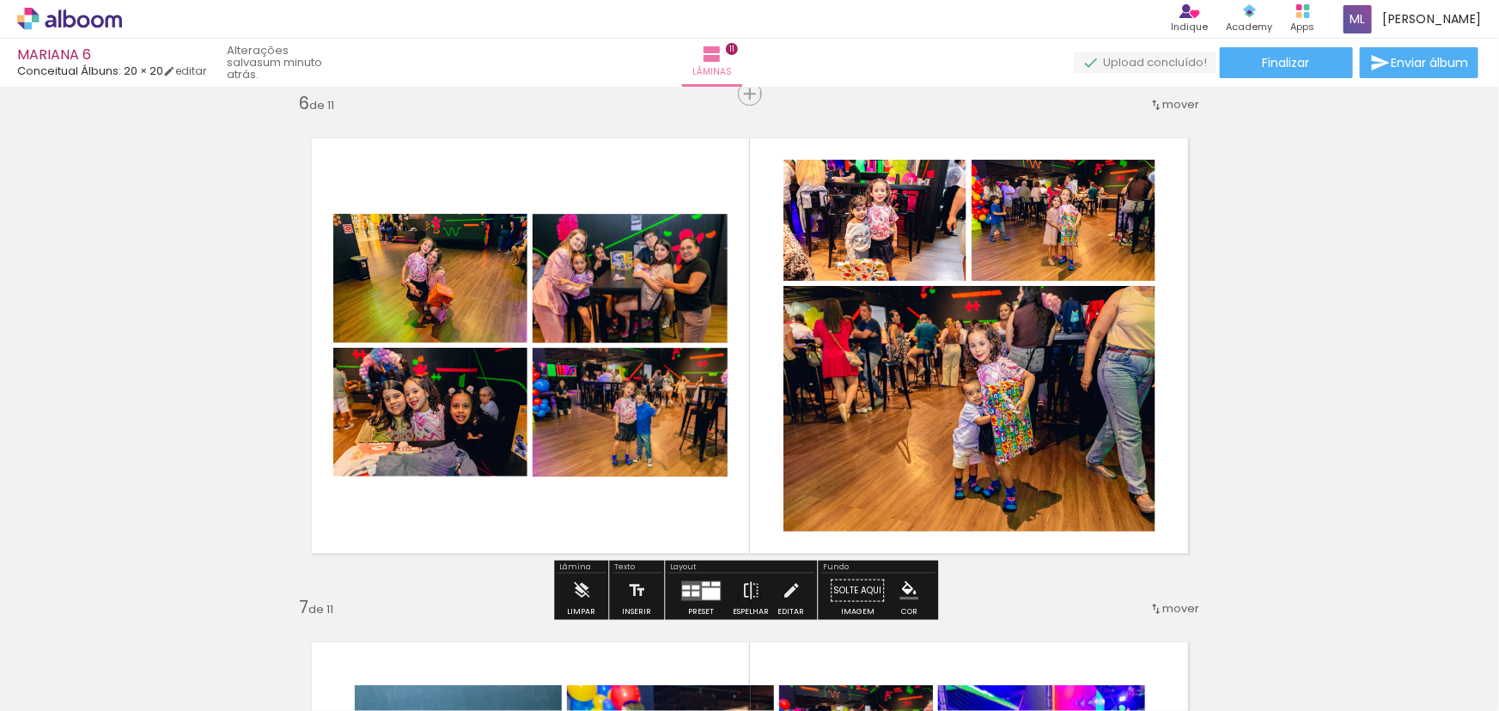
click at [702, 589] on div at bounding box center [711, 593] width 18 height 12
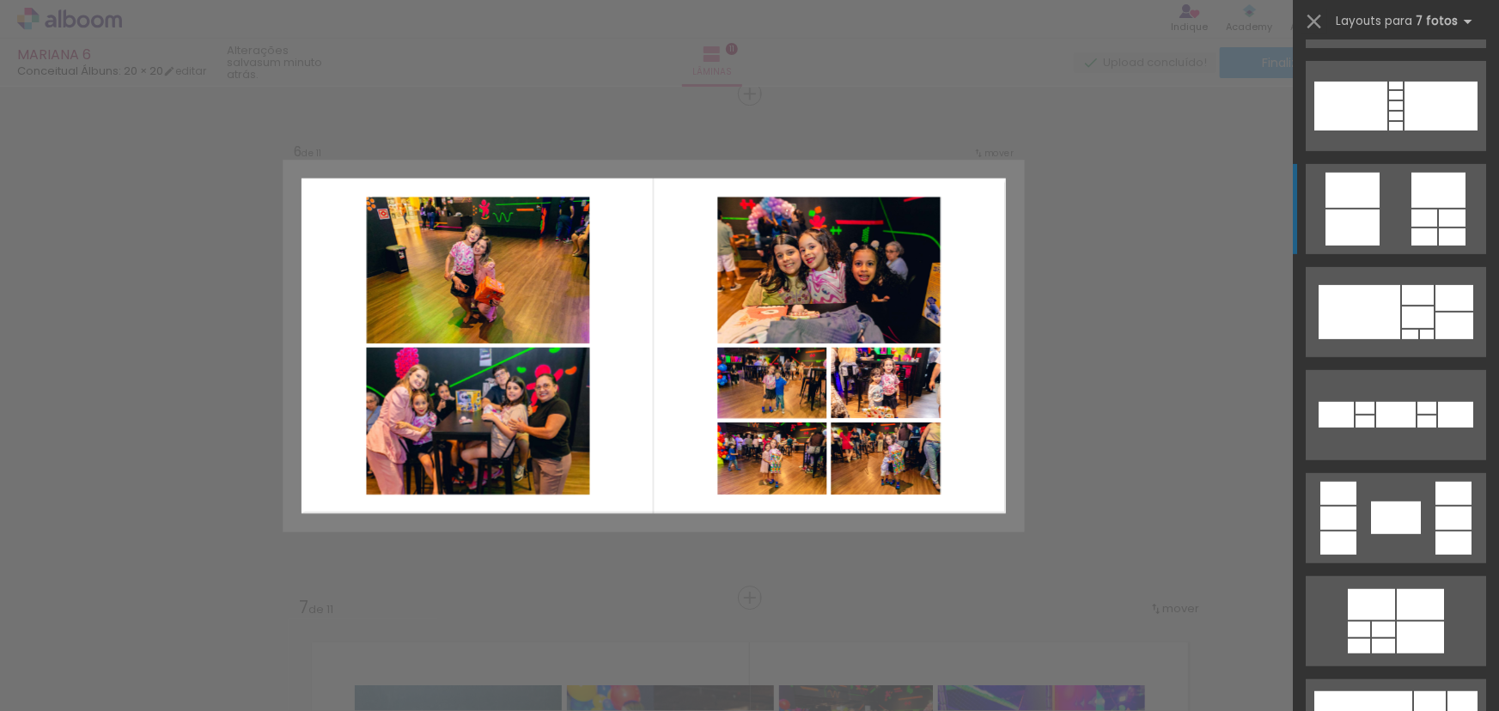
scroll to position [312, 0]
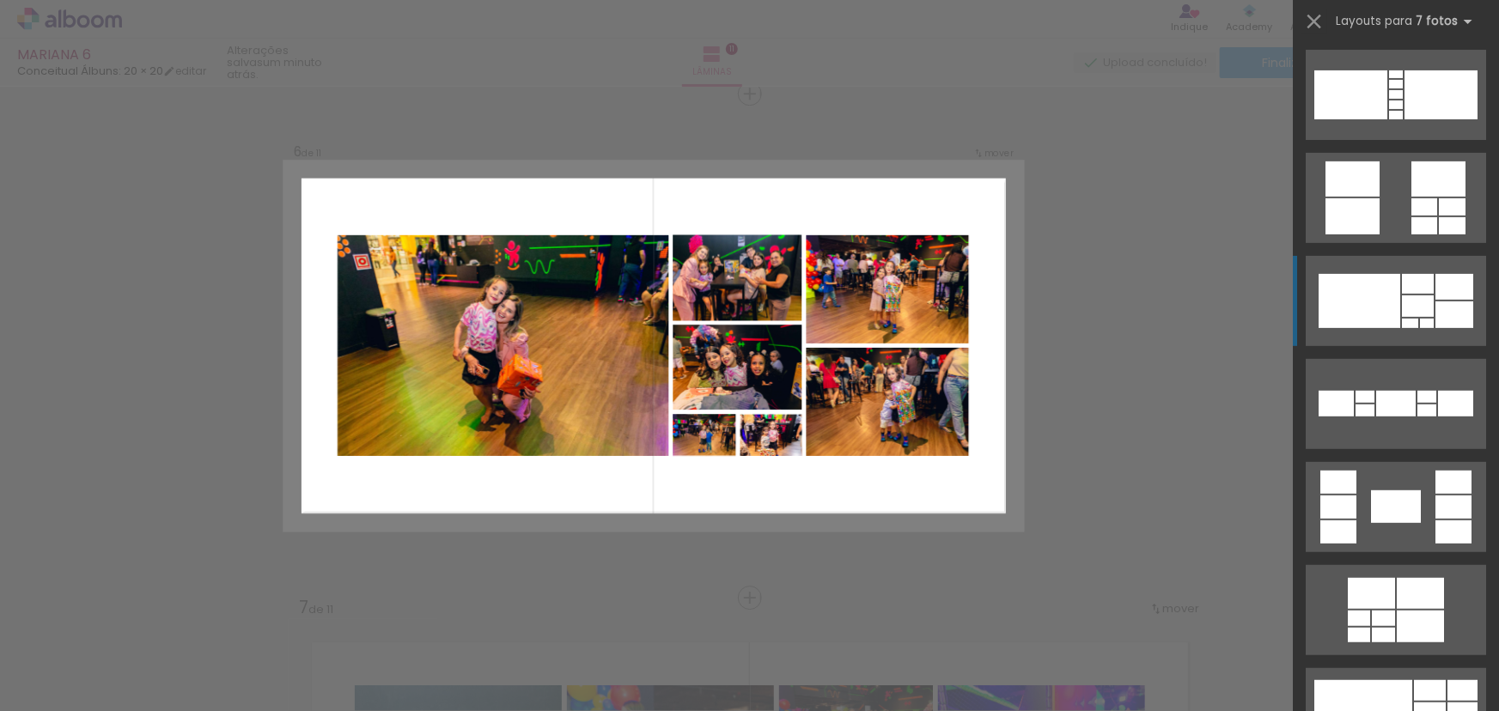
click at [1390, 321] on div at bounding box center [1359, 301] width 82 height 54
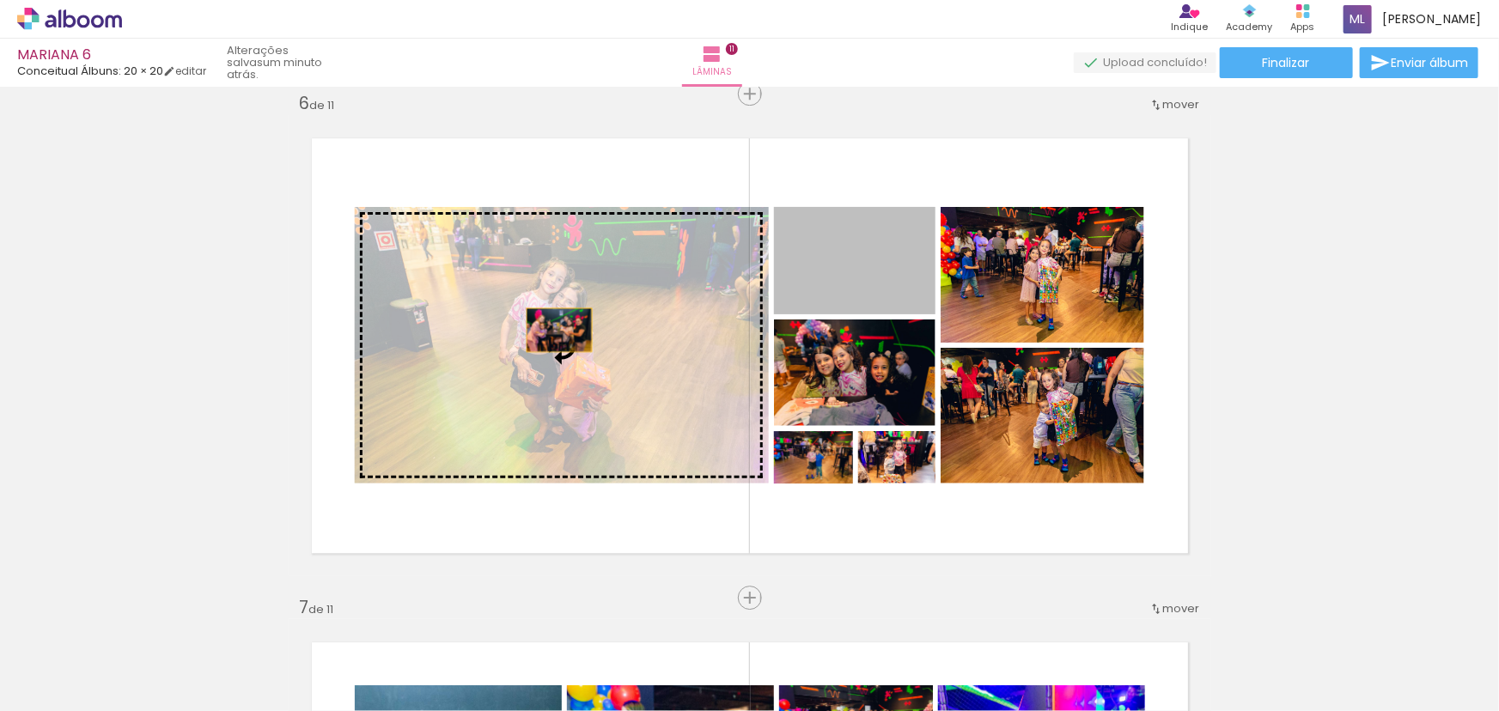
drag, startPoint x: 899, startPoint y: 289, endPoint x: 514, endPoint y: 334, distance: 387.4
click at [0, 0] on slot at bounding box center [0, 0] width 0 height 0
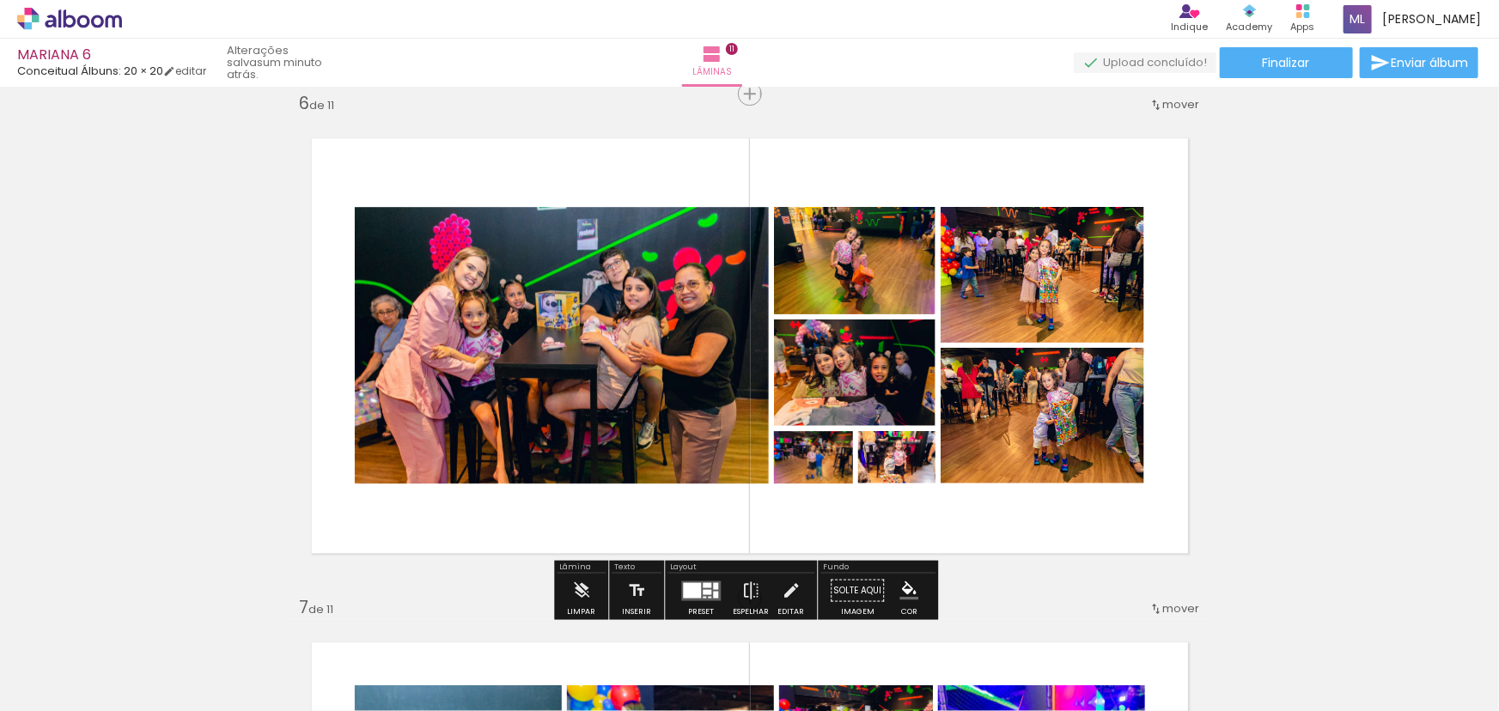
scroll to position [2620, 0]
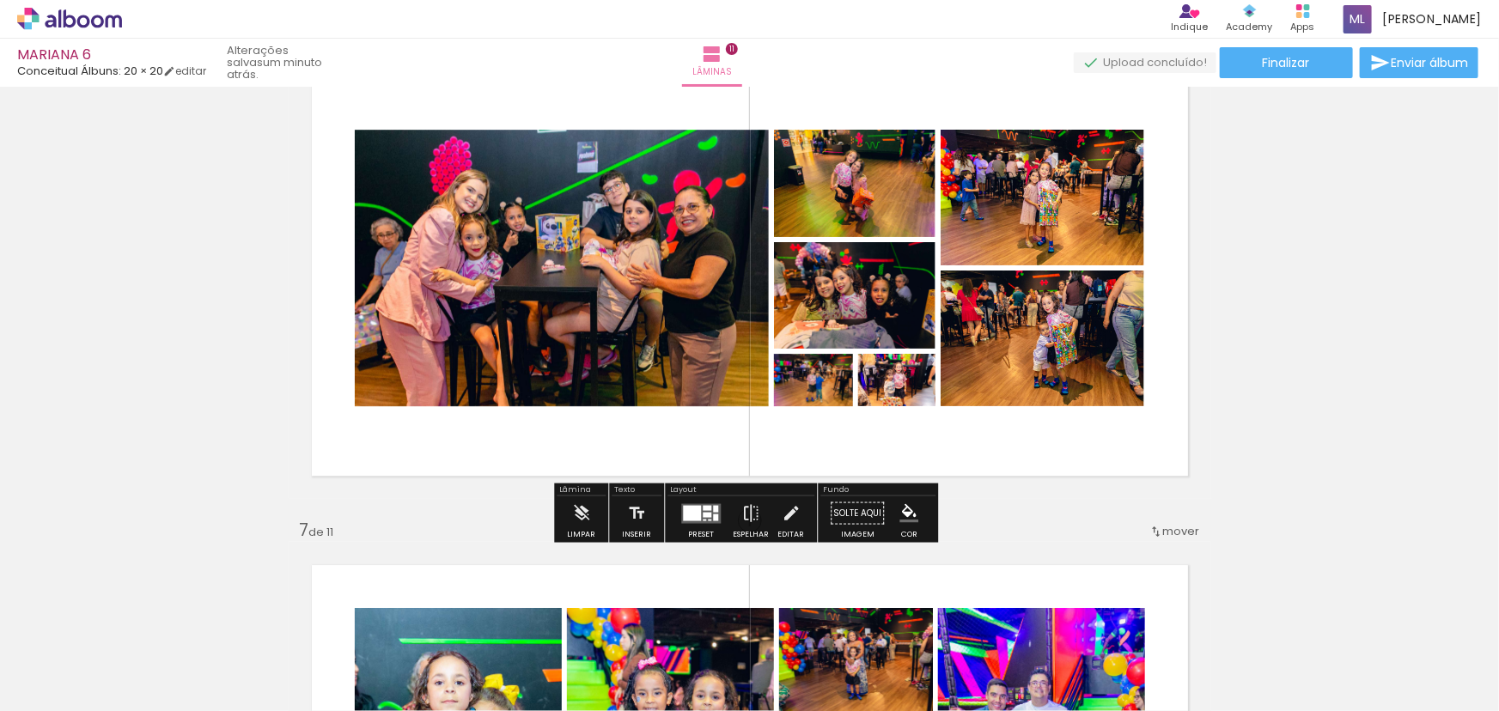
click at [692, 514] on div at bounding box center [692, 512] width 18 height 15
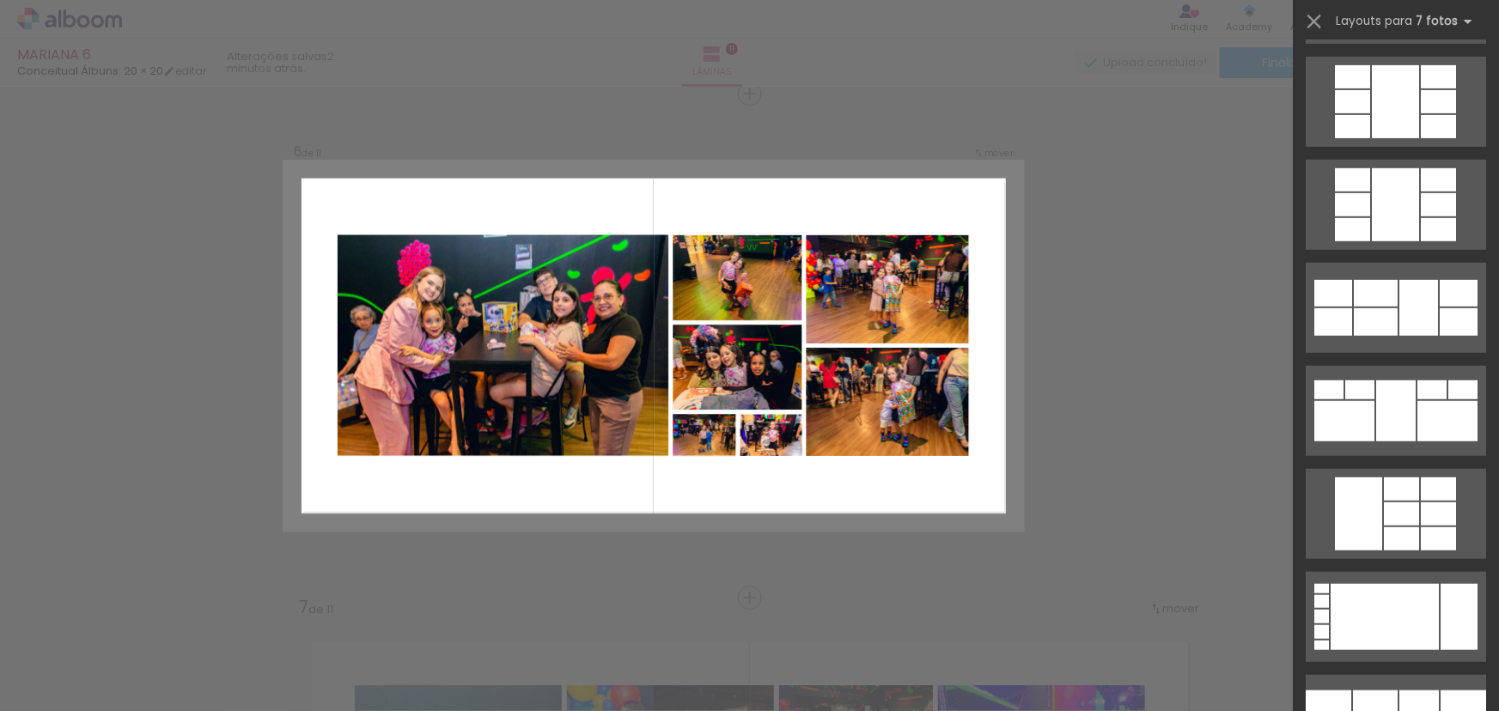
scroll to position [7159, 0]
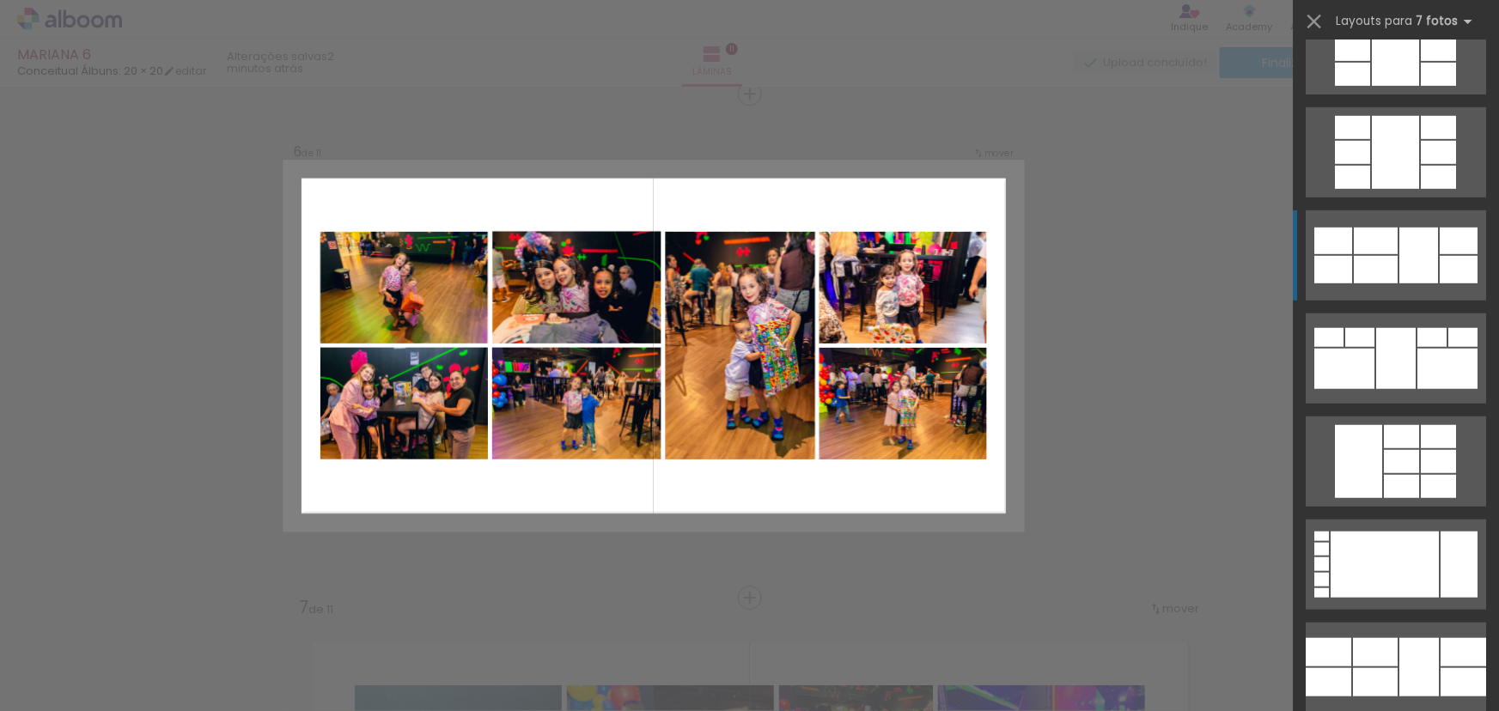
click at [1427, 269] on div at bounding box center [1418, 256] width 39 height 56
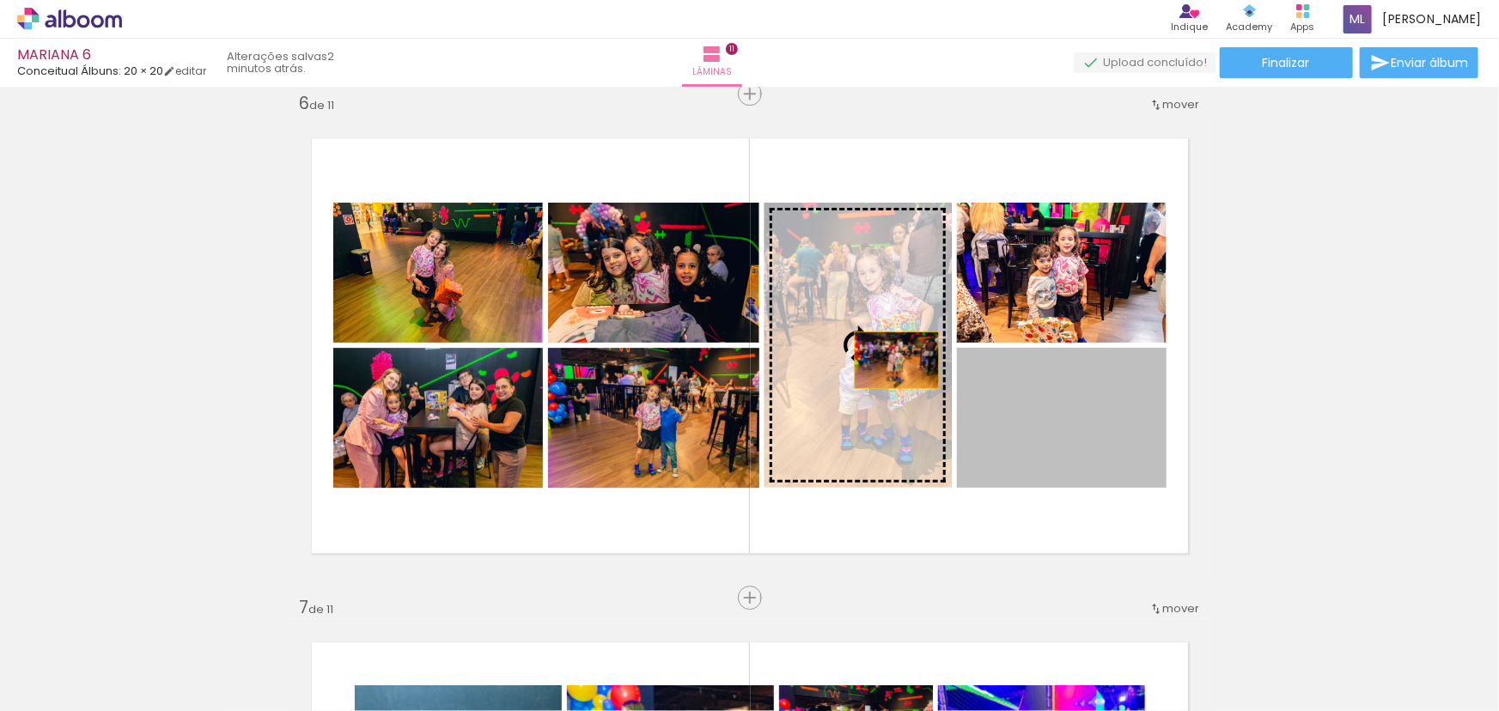
drag, startPoint x: 1095, startPoint y: 424, endPoint x: 891, endPoint y: 360, distance: 214.3
click at [0, 0] on slot at bounding box center [0, 0] width 0 height 0
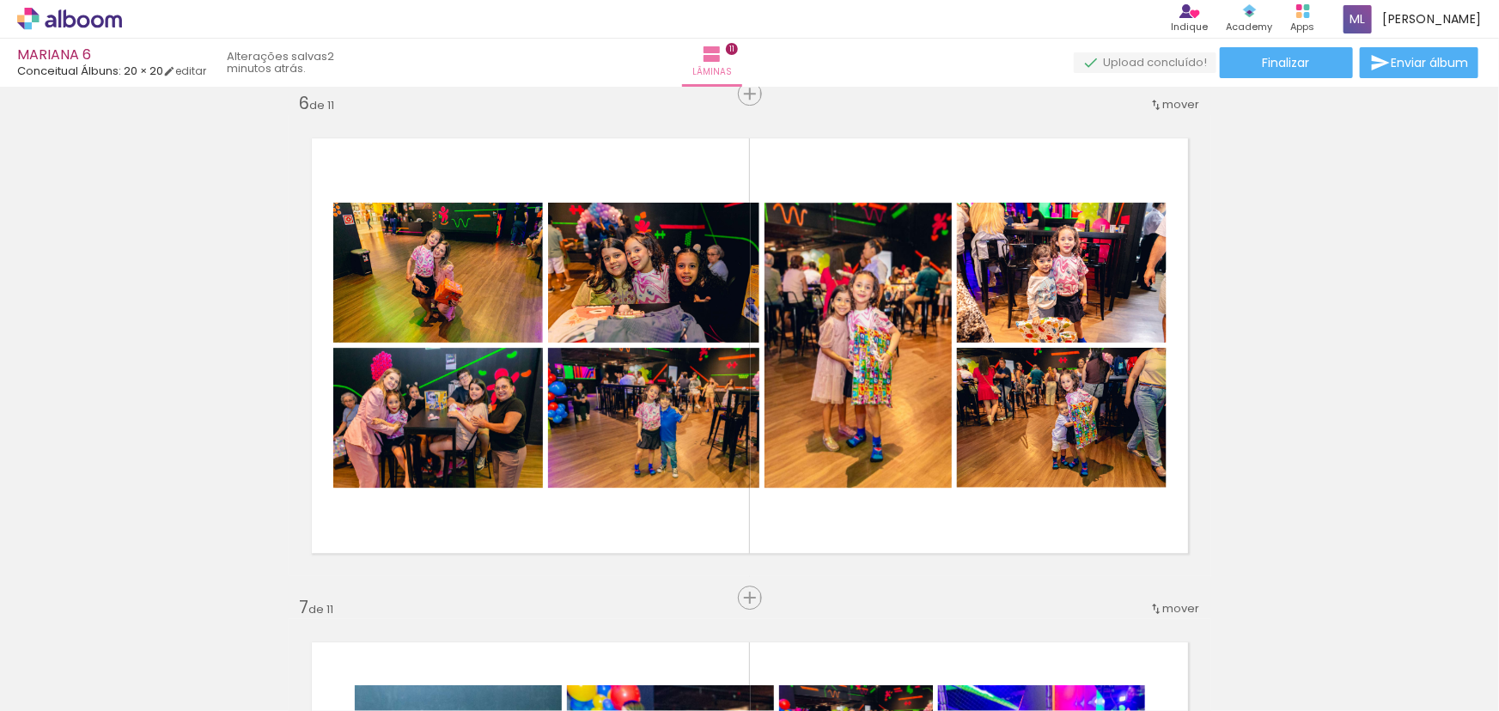
click at [1009, 626] on iron-icon at bounding box center [1000, 619] width 18 height 18
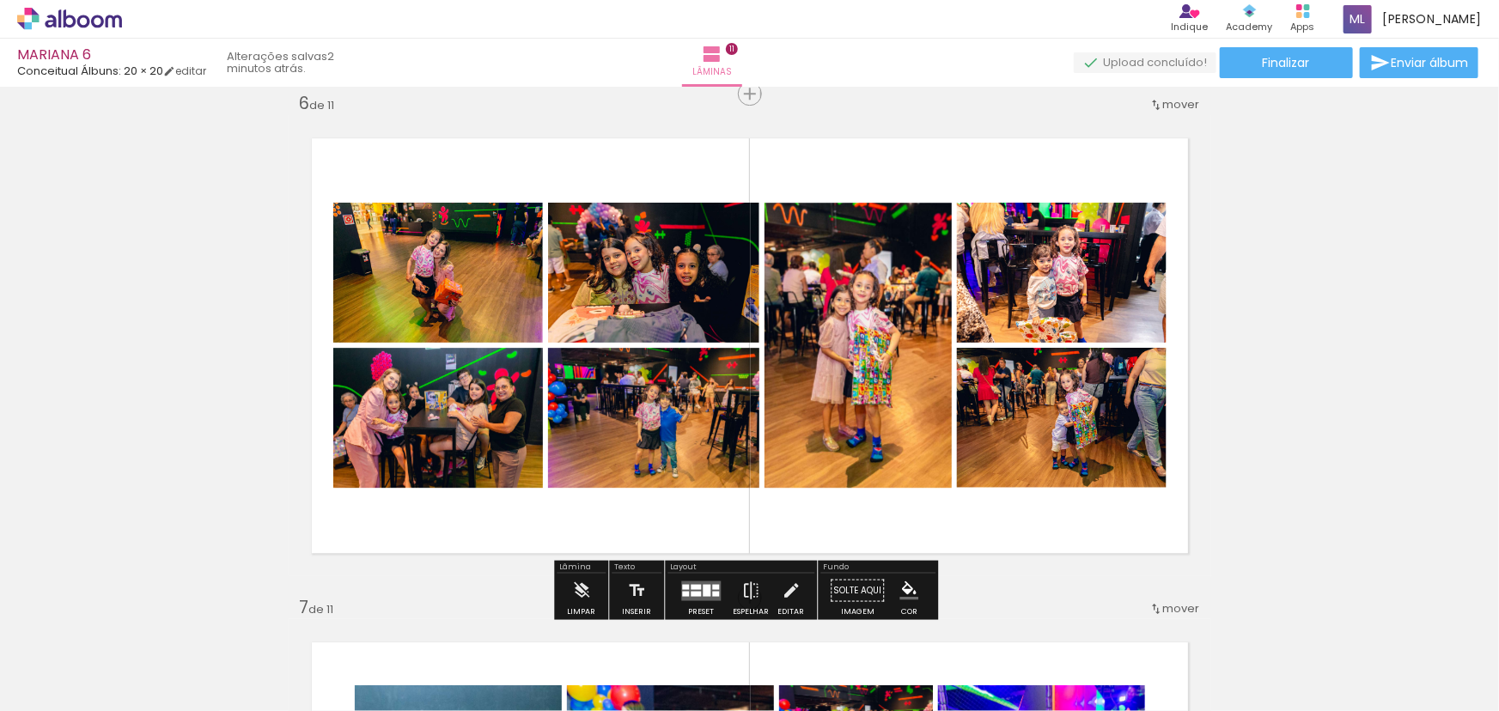
click at [428, 628] on paper-icon-button at bounding box center [422, 618] width 21 height 21
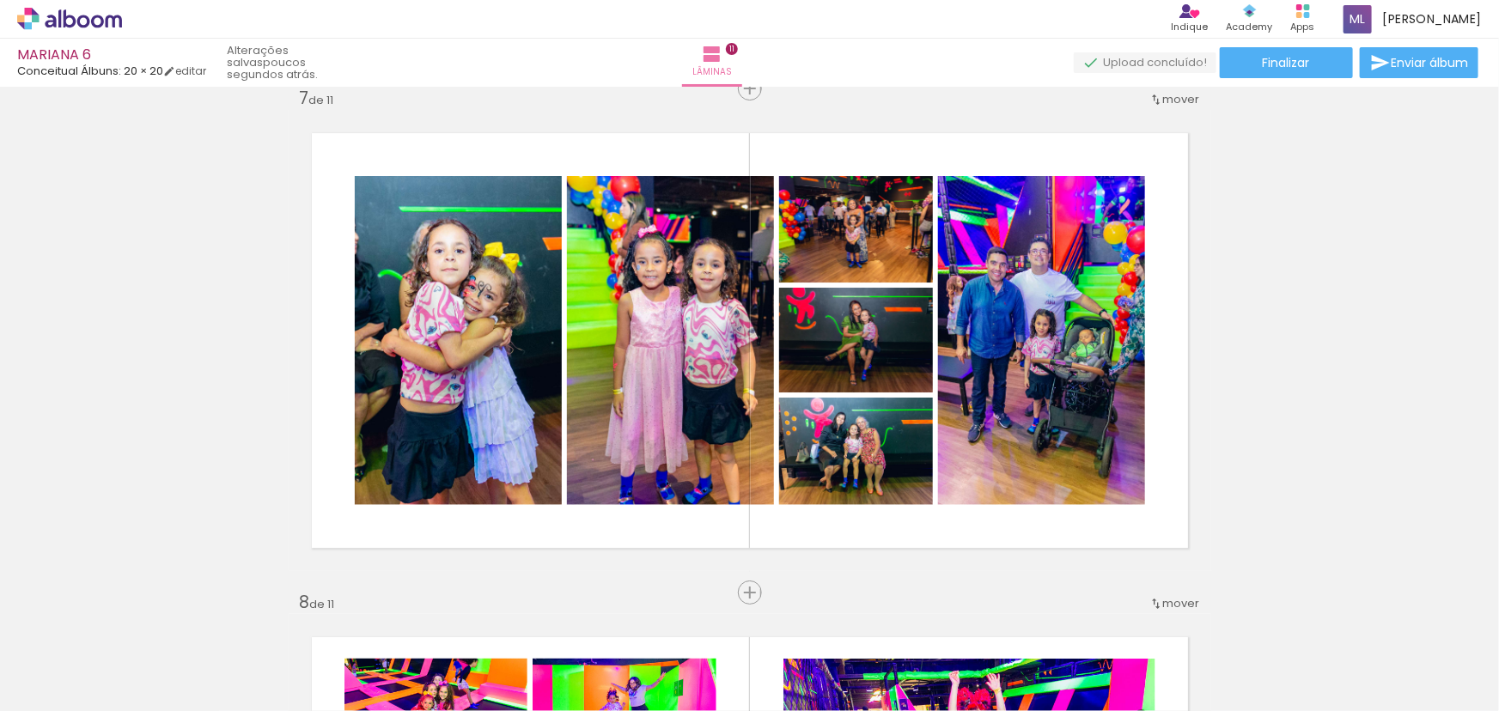
scroll to position [2932, 0]
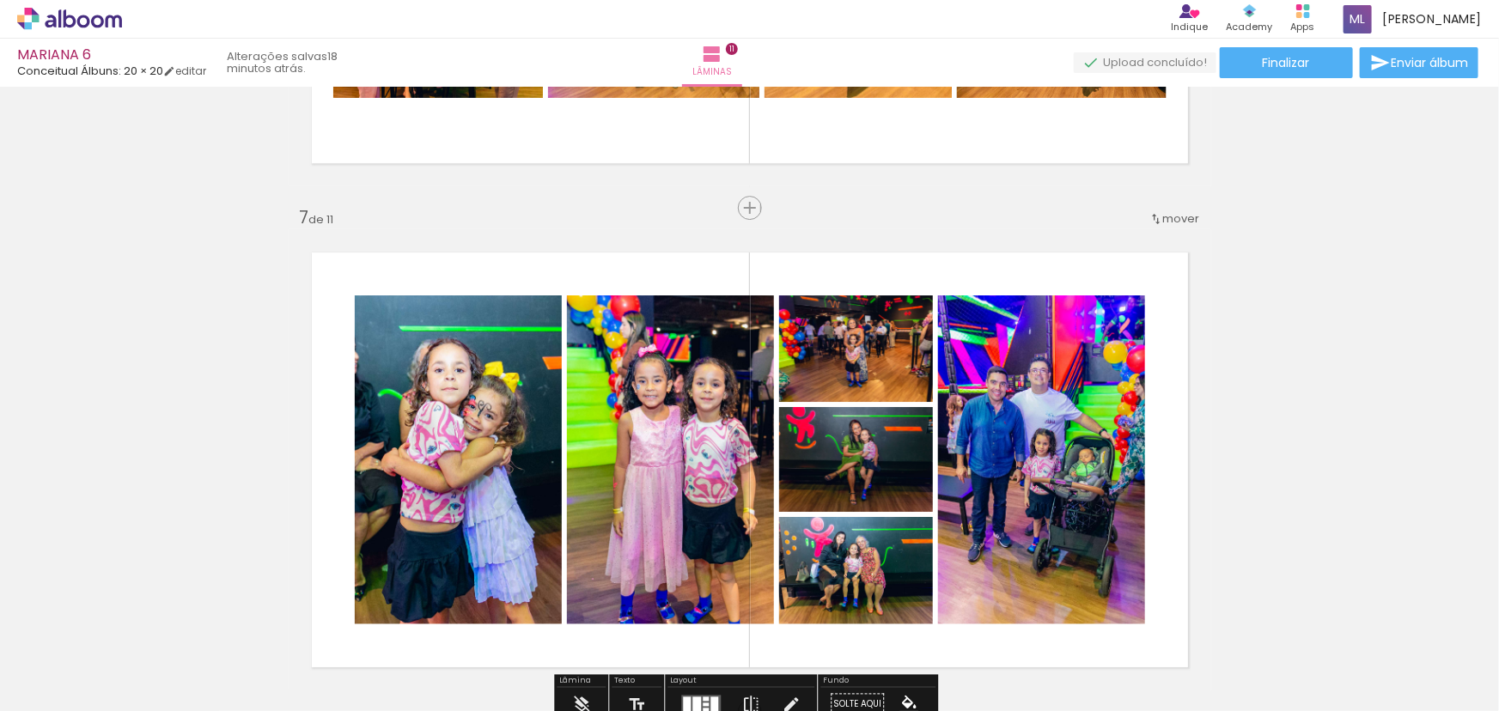
scroll to position [0, 3916]
